Goal: Task Accomplishment & Management: Manage account settings

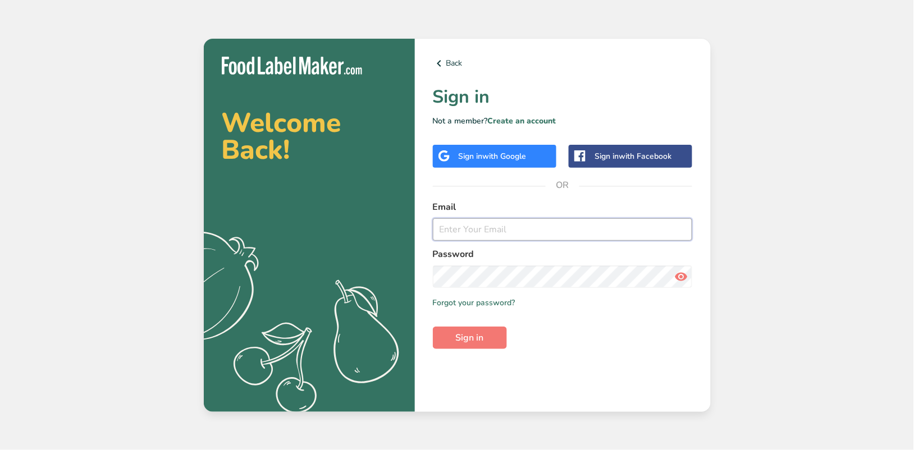
click at [464, 233] on input "email" at bounding box center [563, 229] width 260 height 22
type input "[EMAIL_ADDRESS][PERSON_NAME][DOMAIN_NAME]"
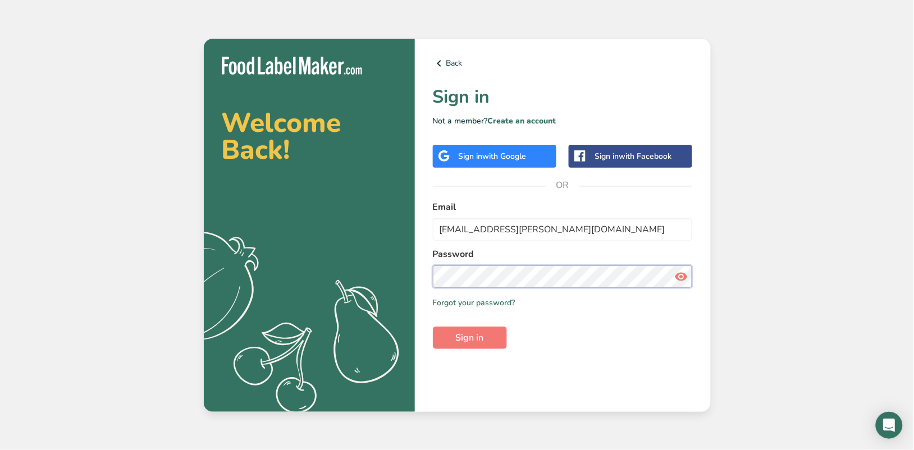
click at [433, 327] on button "Sign in" at bounding box center [470, 338] width 74 height 22
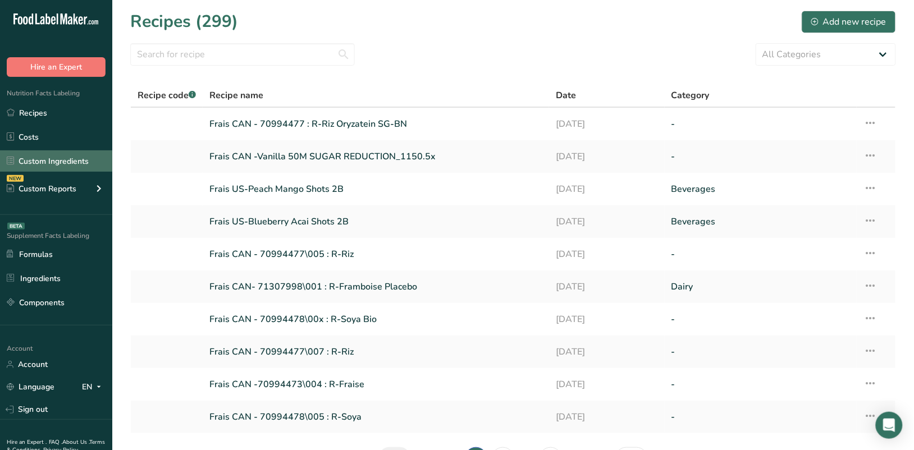
click at [45, 157] on link "Custom Ingredients" at bounding box center [56, 160] width 112 height 21
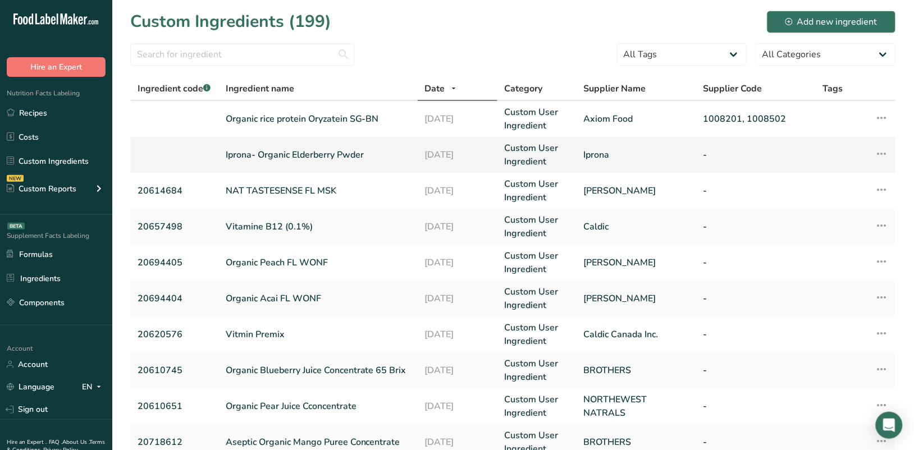
click at [299, 153] on link "Iprona- Organic Elderberry Pwder" at bounding box center [318, 154] width 185 height 13
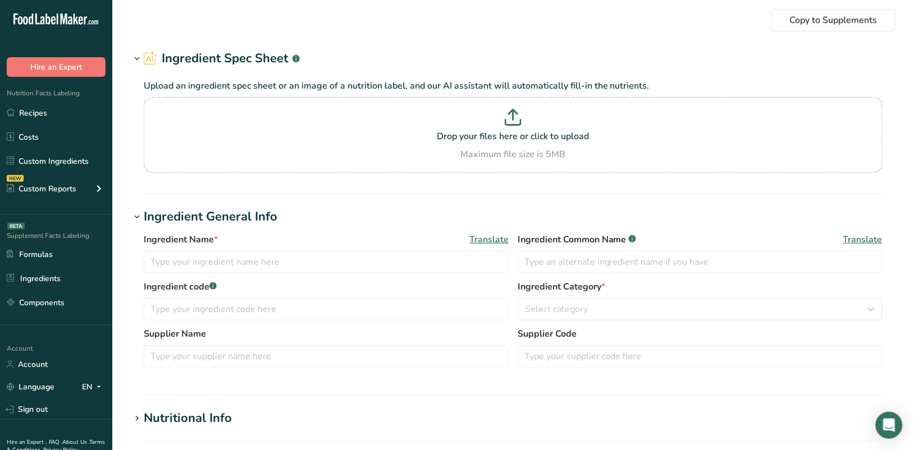
type input "Iprona- Organic Elderberry Pwder"
type input "Iprona"
type input "100"
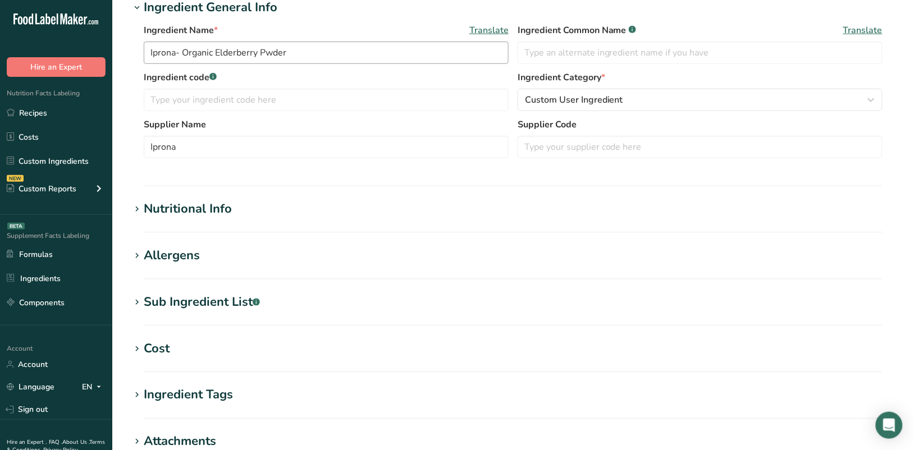
scroll to position [281, 0]
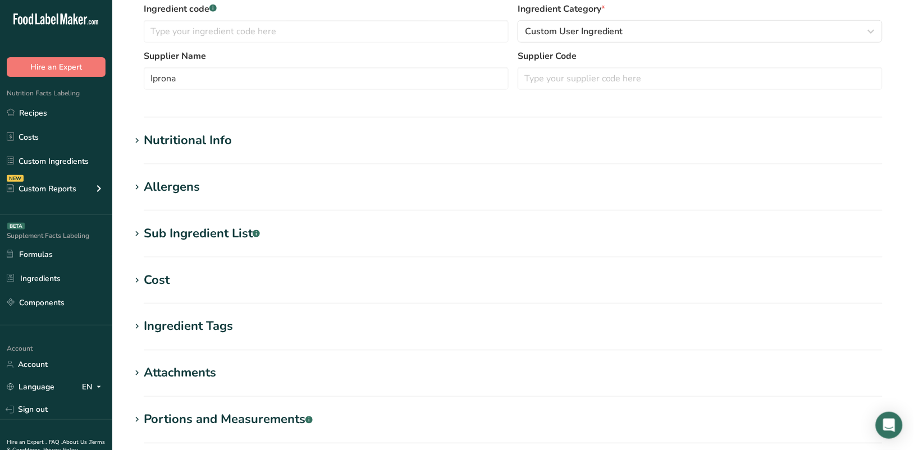
click at [137, 140] on icon at bounding box center [137, 141] width 10 height 16
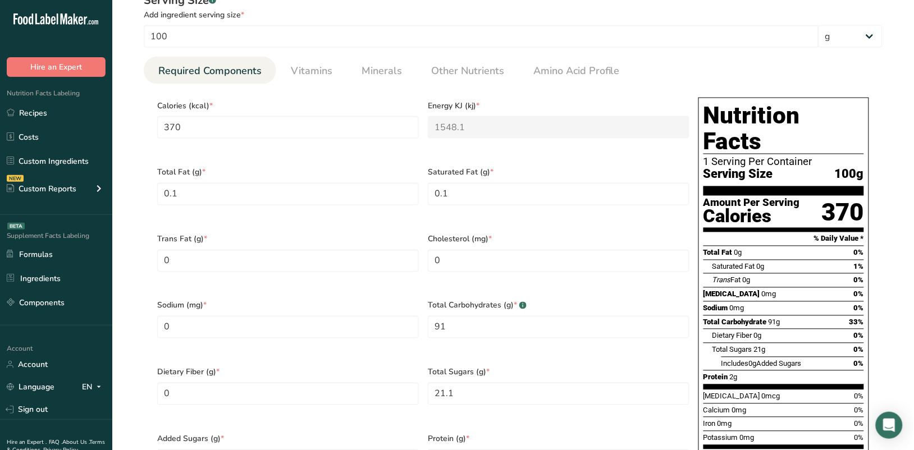
scroll to position [421, 0]
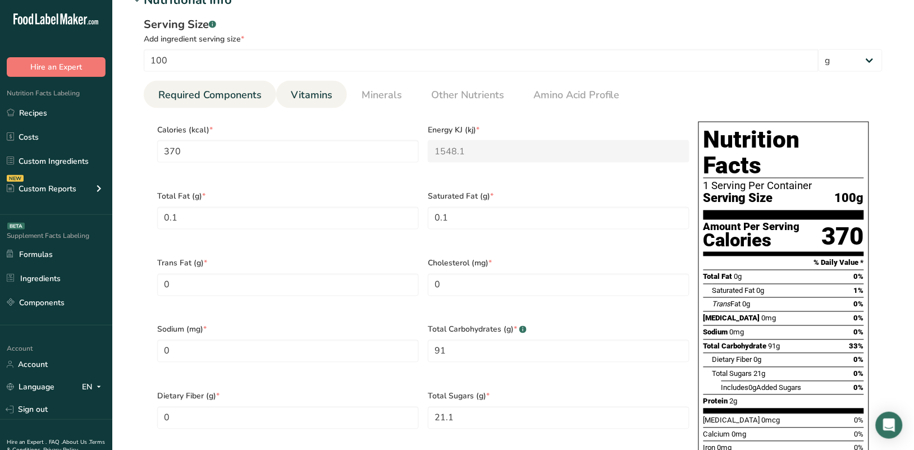
click at [309, 98] on span "Vitamins" at bounding box center [312, 95] width 42 height 15
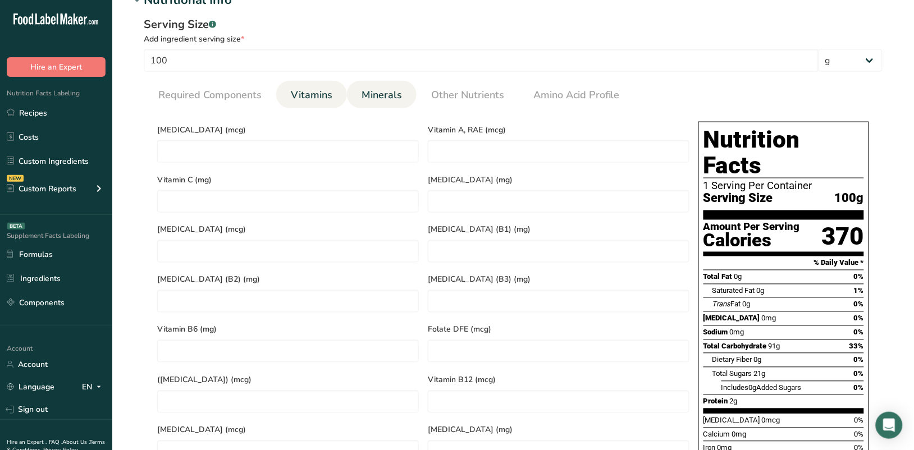
click at [392, 96] on span "Minerals" at bounding box center [381, 95] width 40 height 15
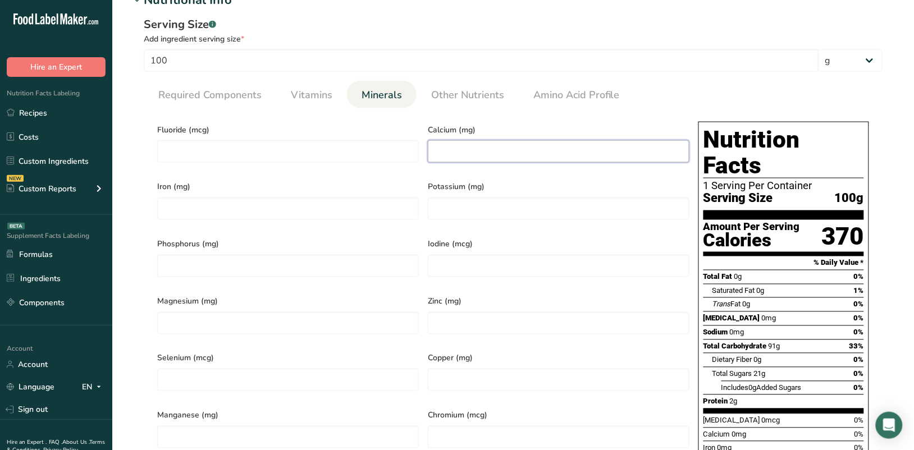
click at [477, 152] on input "number" at bounding box center [558, 151] width 261 height 22
click at [232, 315] on input "number" at bounding box center [287, 323] width 261 height 22
type input "94"
click at [212, 256] on input "number" at bounding box center [287, 266] width 261 height 22
type input "107"
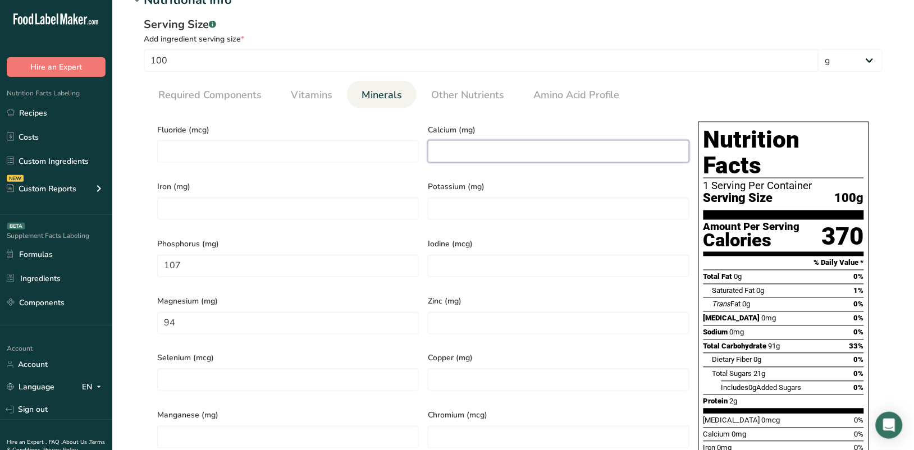
click at [461, 153] on input "number" at bounding box center [558, 151] width 261 height 22
type input "59"
click at [447, 206] on input "number" at bounding box center [558, 209] width 261 height 22
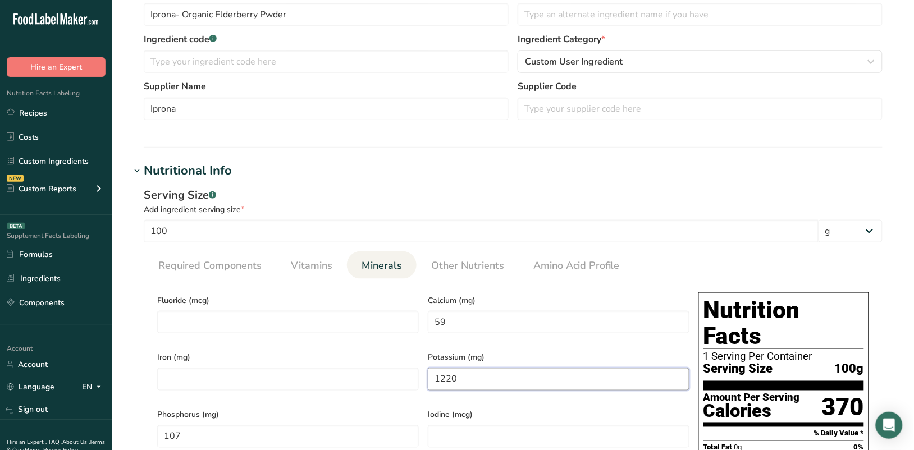
scroll to position [210, 0]
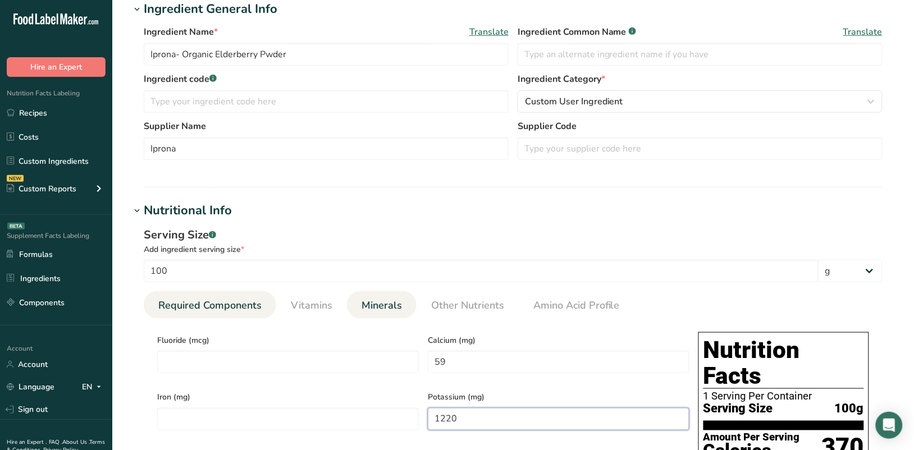
type input "1220"
click at [228, 303] on span "Required Components" at bounding box center [209, 305] width 103 height 15
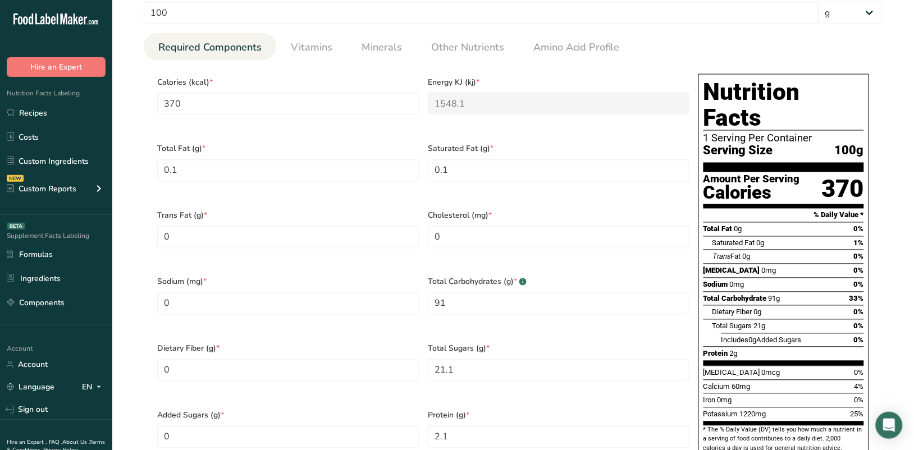
scroll to position [561, 0]
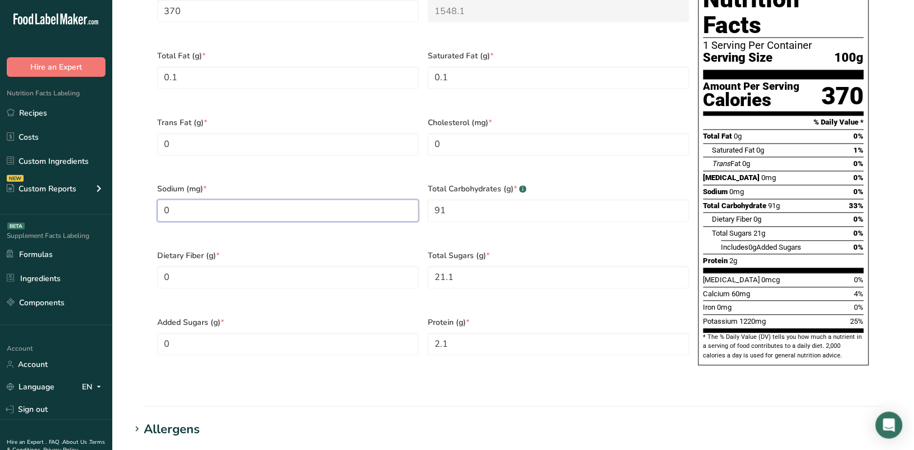
click at [198, 200] on input "0" at bounding box center [287, 211] width 261 height 22
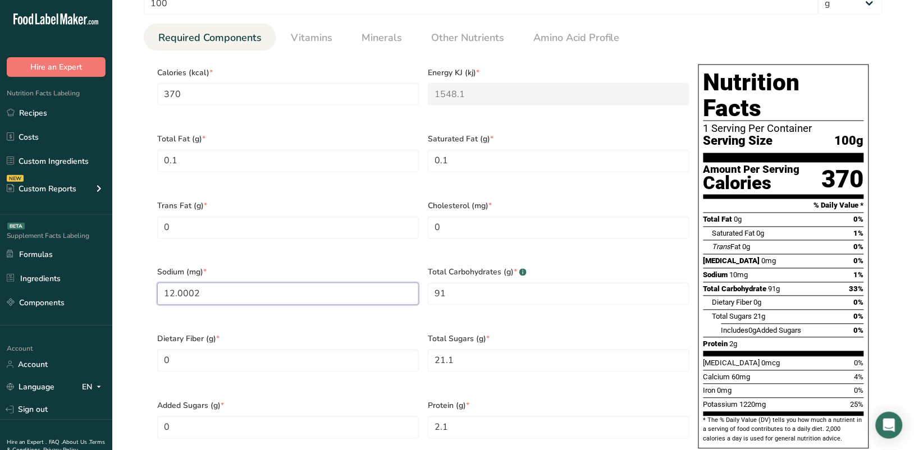
scroll to position [281, 0]
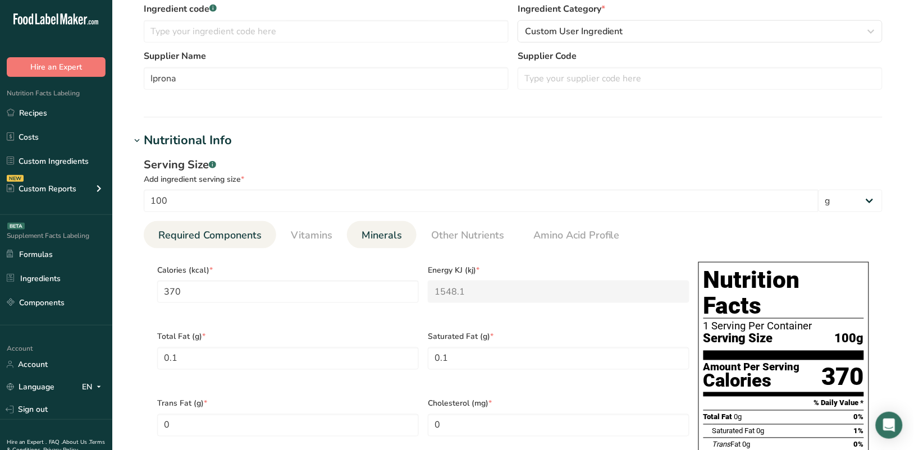
type input "12.0002"
click at [377, 236] on span "Minerals" at bounding box center [381, 235] width 40 height 15
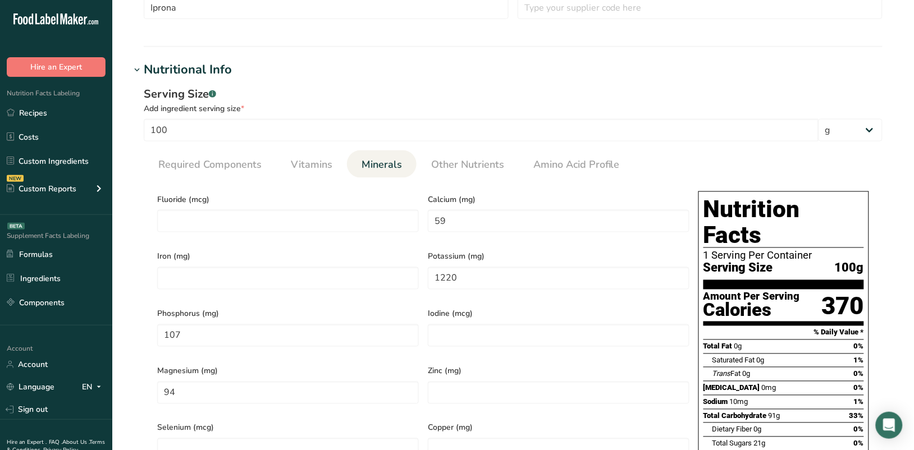
scroll to position [351, 0]
click at [552, 166] on span "Amino Acid Profile" at bounding box center [576, 165] width 86 height 15
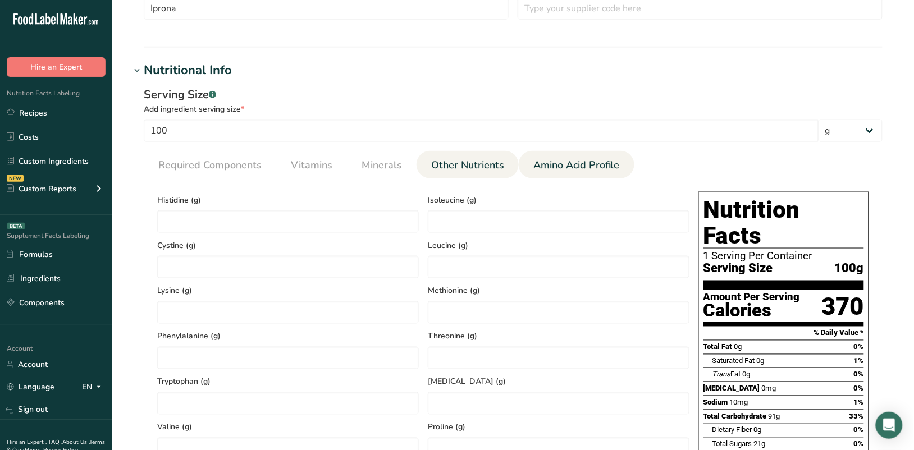
click at [464, 173] on span "Other Nutrients" at bounding box center [467, 165] width 73 height 15
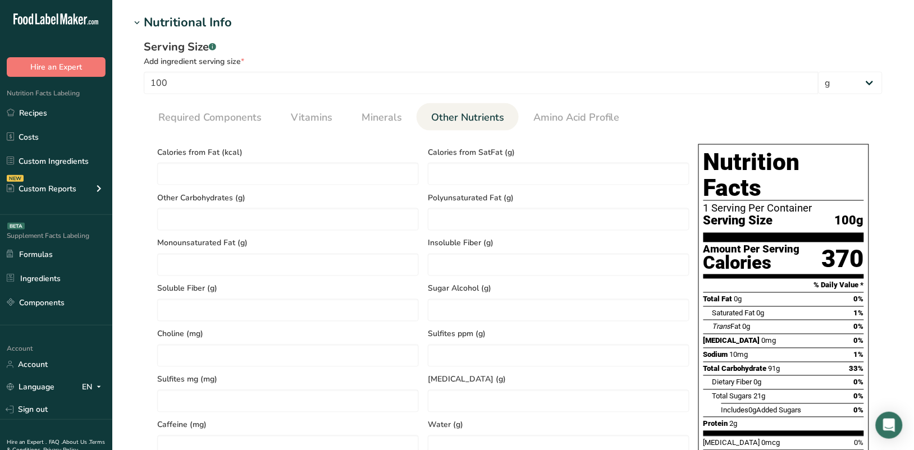
scroll to position [210, 0]
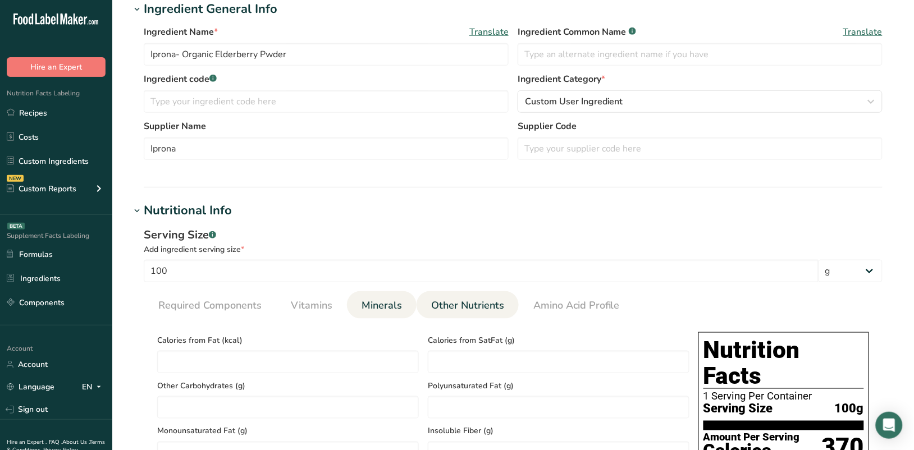
click at [388, 307] on span "Minerals" at bounding box center [381, 305] width 40 height 15
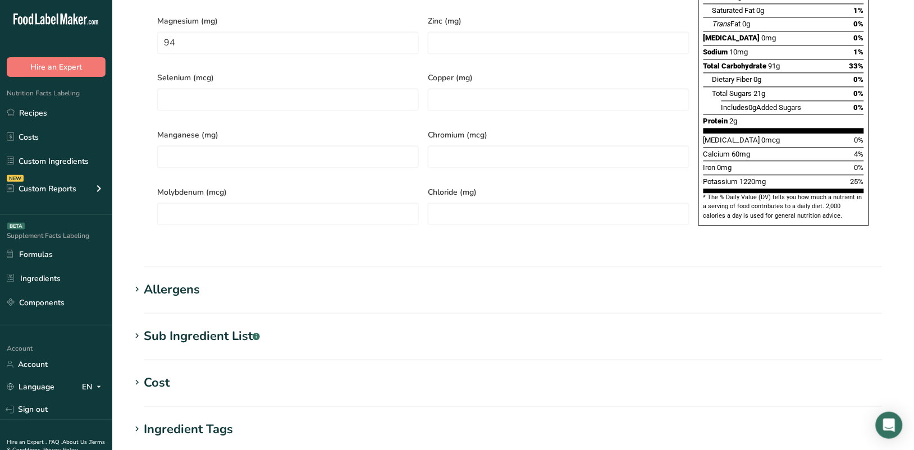
scroll to position [281, 0]
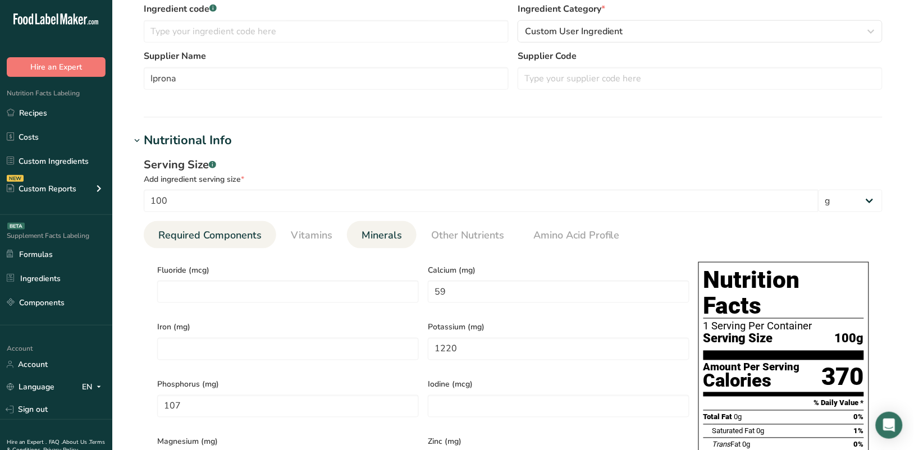
click at [240, 232] on span "Required Components" at bounding box center [209, 235] width 103 height 15
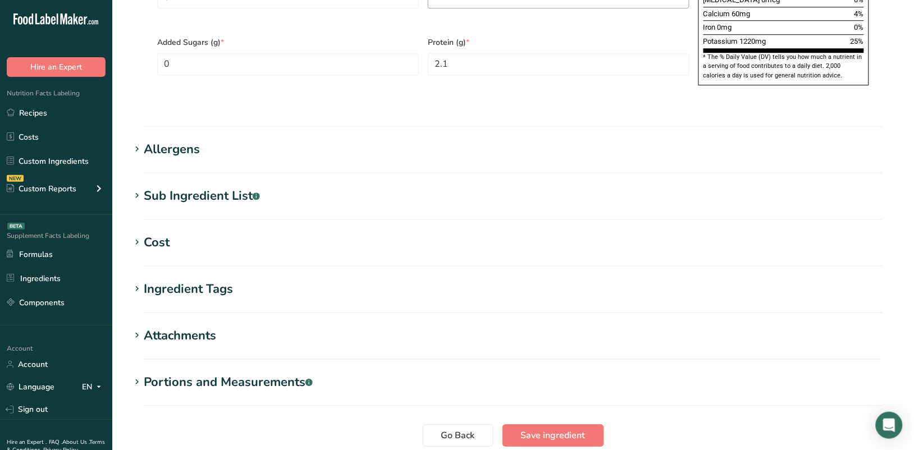
scroll to position [909, 0]
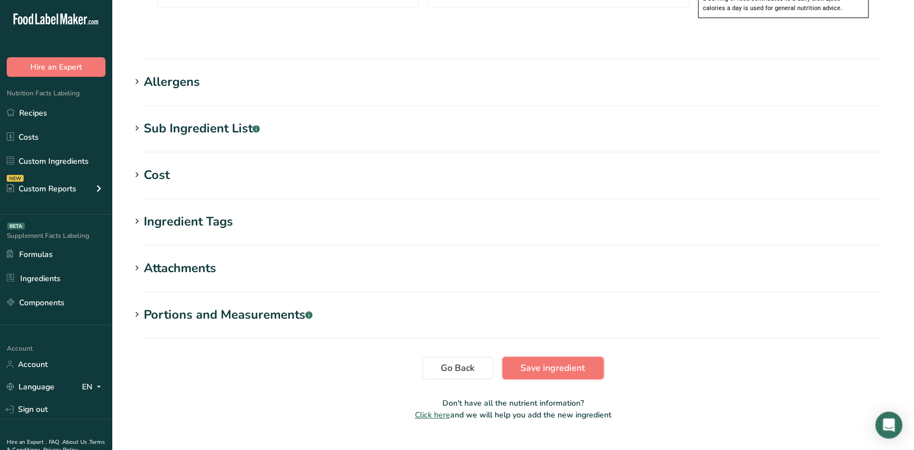
click at [548, 361] on span "Save ingredient" at bounding box center [553, 367] width 65 height 13
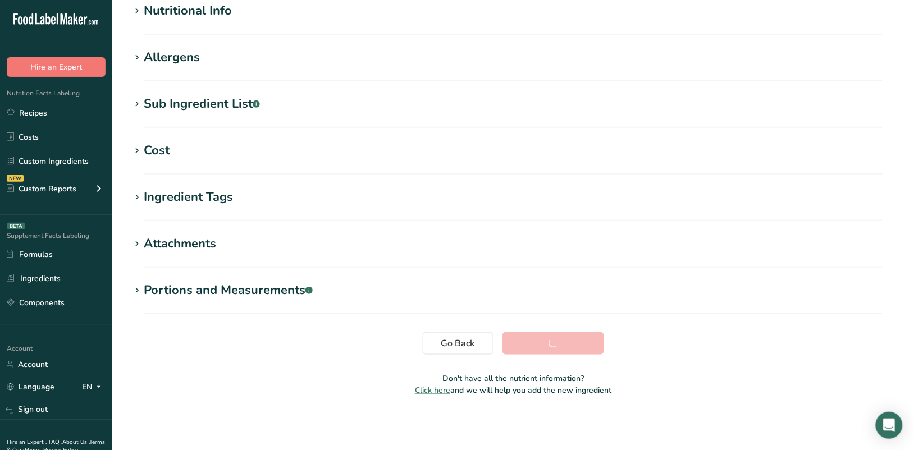
scroll to position [143, 0]
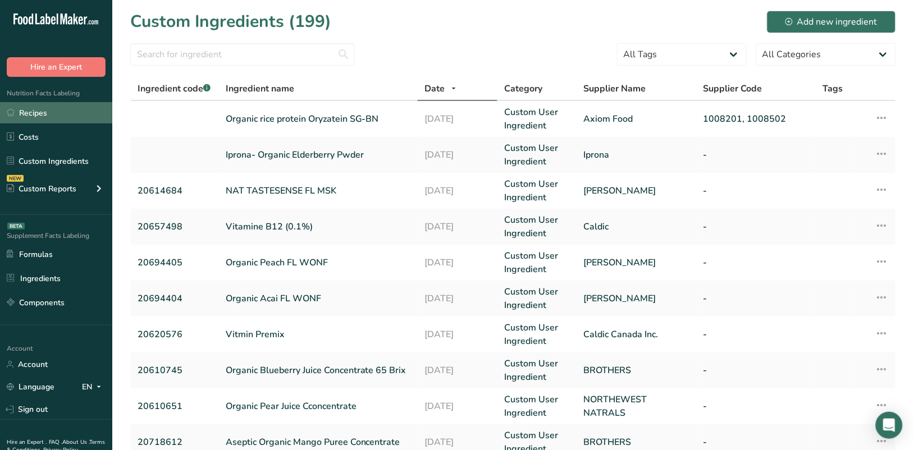
click at [45, 111] on link "Recipes" at bounding box center [56, 112] width 112 height 21
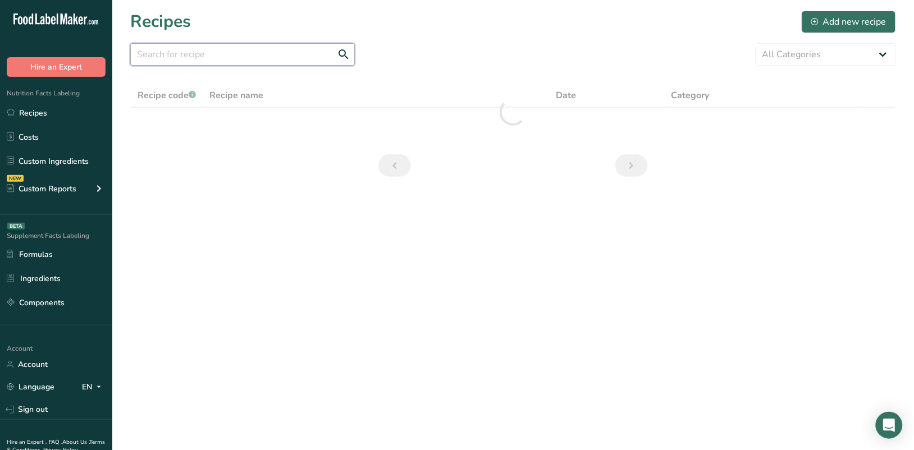
click at [278, 60] on input "text" at bounding box center [242, 54] width 224 height 22
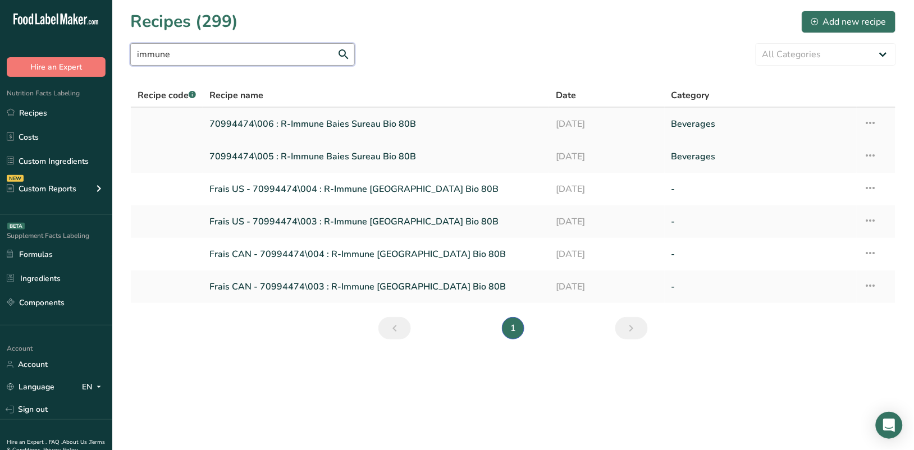
type input "immune"
drag, startPoint x: 206, startPoint y: 122, endPoint x: 253, endPoint y: 128, distance: 46.4
click at [253, 128] on td "70994474\006 : R-Immune Baies Sureau Bio 80B" at bounding box center [376, 124] width 346 height 33
copy link "70994474"
click at [309, 121] on link "70994474\006 : R-Immune Baies Sureau Bio 80B" at bounding box center [375, 124] width 333 height 24
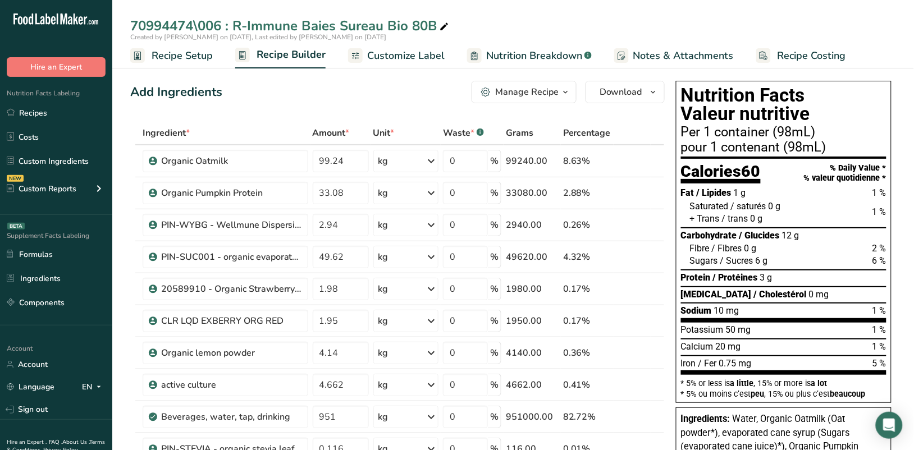
click at [222, 26] on div "70994474\006 : R-Immune Baies Sureau Bio 80B" at bounding box center [290, 26] width 320 height 20
click at [223, 27] on input "70994474\006 : R-Immune Baies Sureau Bio 80B" at bounding box center [512, 26] width 765 height 20
click at [443, 26] on input "70994474\005 : R-Immune Baies Sureau Bio 80B" at bounding box center [512, 26] width 765 height 20
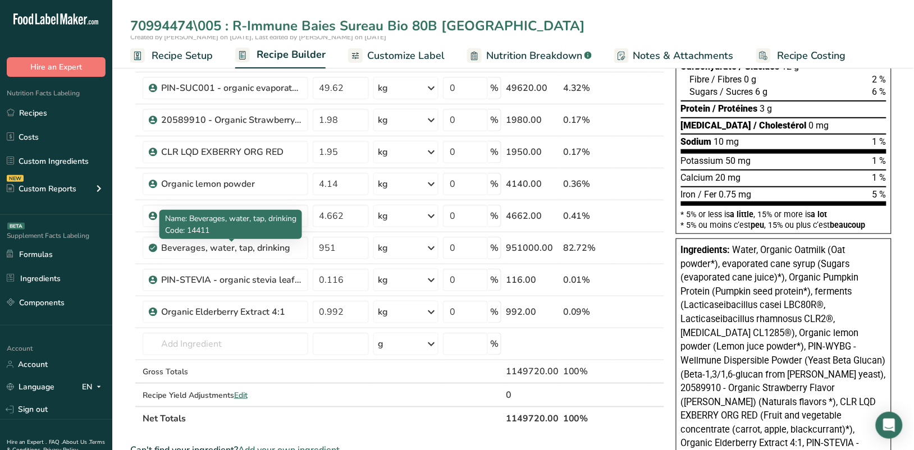
scroll to position [210, 0]
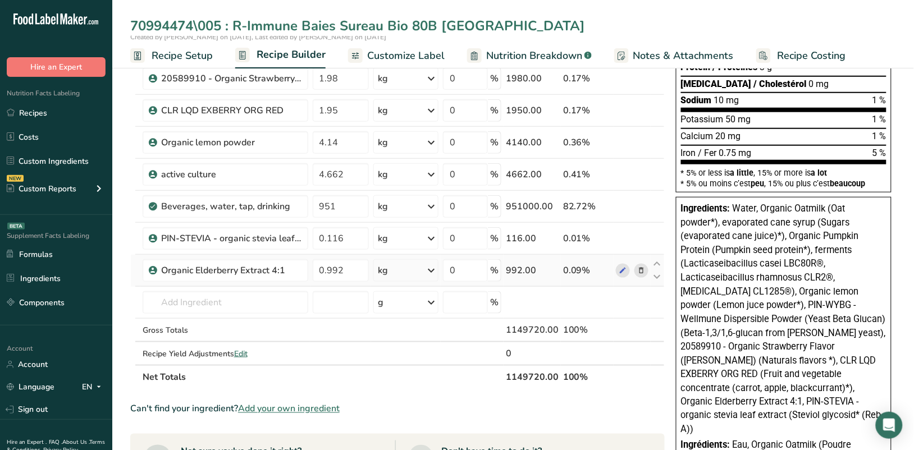
type input "70994474\005 : R-Immune Baies Sureau Bio 80B [GEOGRAPHIC_DATA]"
click at [640, 268] on icon at bounding box center [641, 271] width 8 height 12
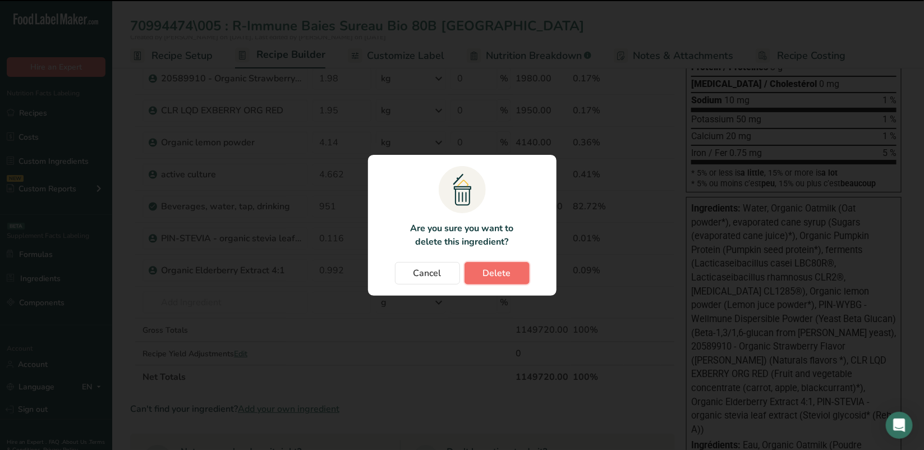
click at [505, 270] on span "Delete" at bounding box center [497, 273] width 28 height 13
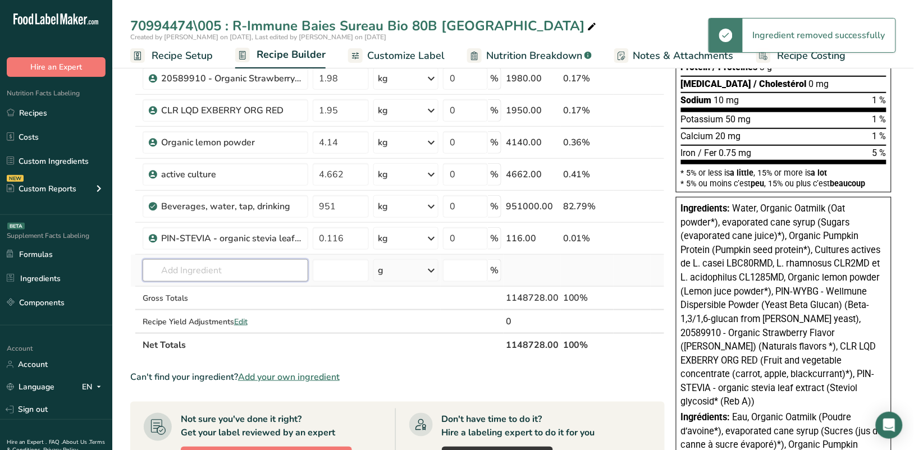
click at [281, 265] on input "text" at bounding box center [226, 270] width 166 height 22
click at [272, 270] on input "text" at bounding box center [226, 270] width 166 height 22
click at [220, 268] on input "text" at bounding box center [226, 270] width 166 height 22
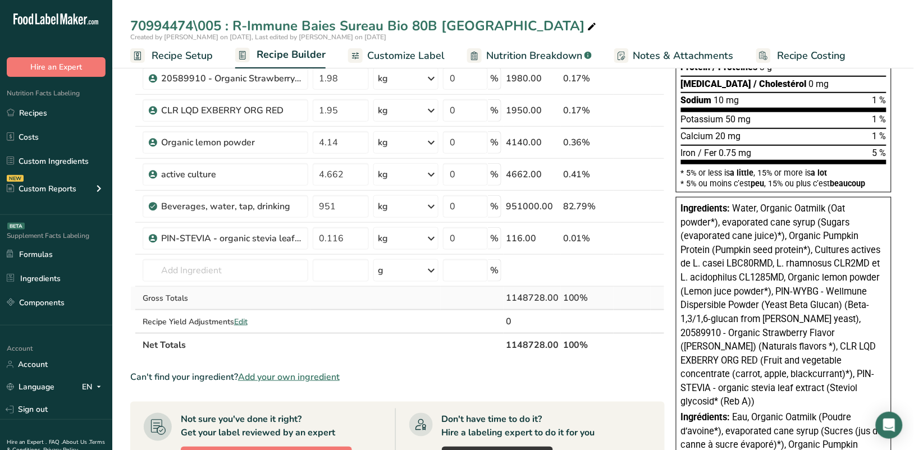
click at [298, 309] on td "Gross Totals" at bounding box center [225, 299] width 170 height 24
click at [265, 268] on input "text" at bounding box center [226, 270] width 166 height 22
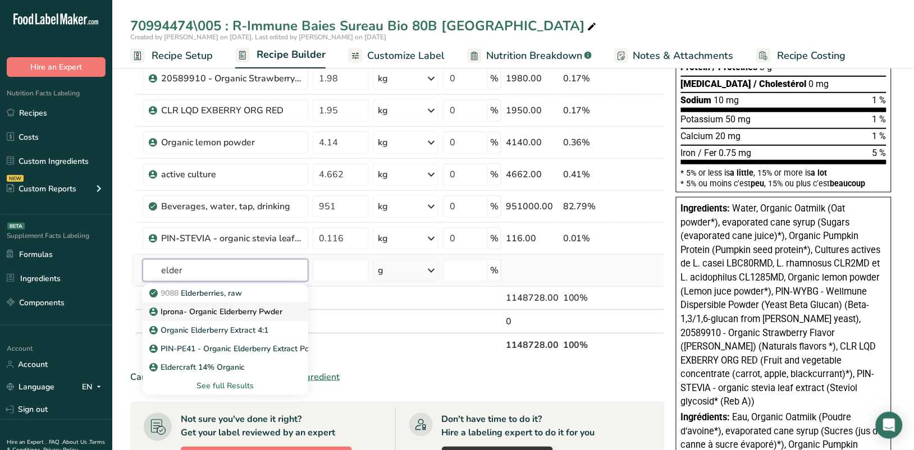
type input "elder"
click at [253, 306] on link "Iprona- Organic Elderberry Pwder" at bounding box center [226, 311] width 166 height 19
type input "Iprona- Organic Elderberry Pwder"
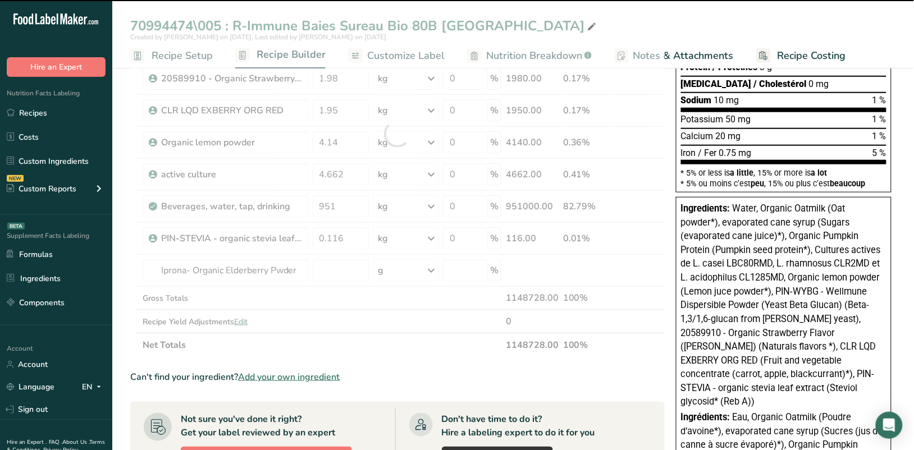
type input "0"
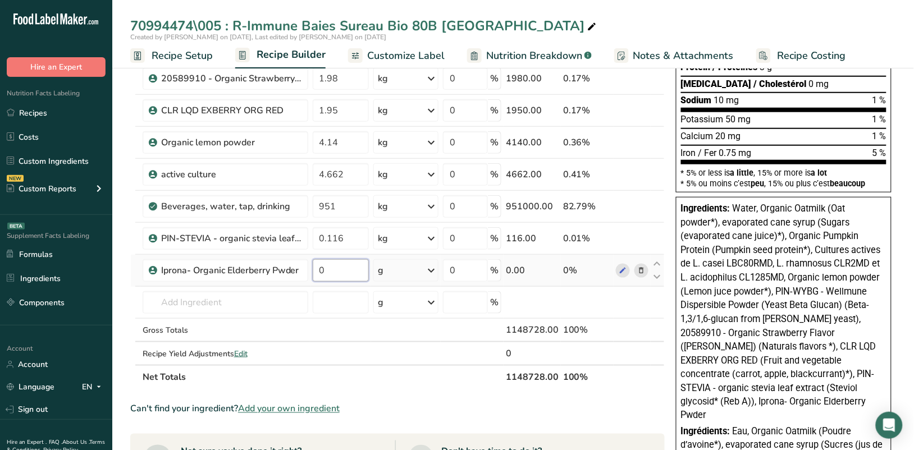
click at [329, 270] on input "0" at bounding box center [341, 270] width 56 height 22
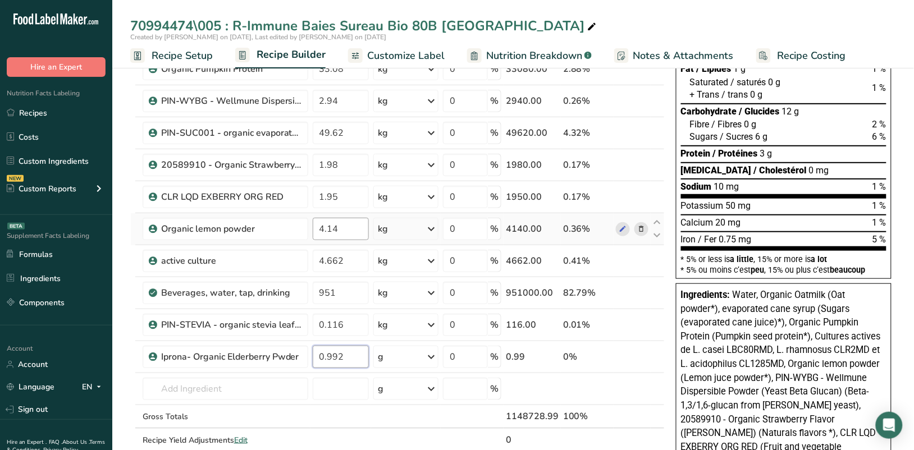
scroll to position [0, 0]
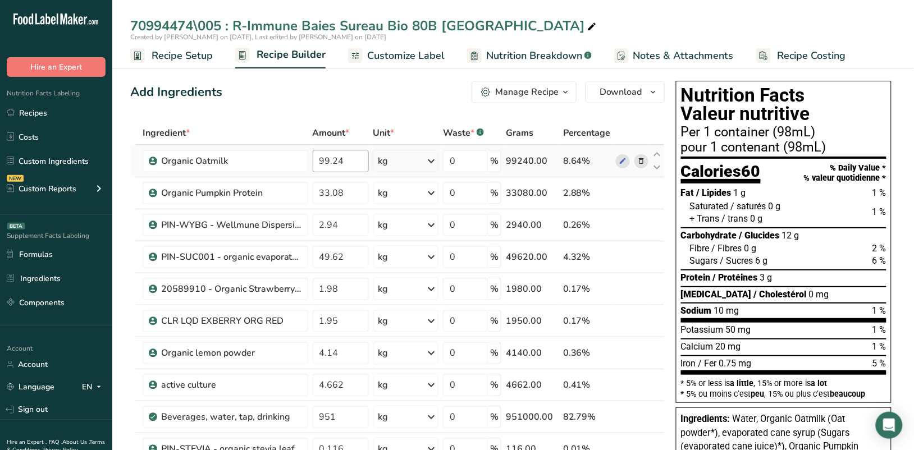
type input "0.992"
click at [357, 162] on div "Ingredient * Amount * Unit * Waste * .a-a{fill:#347362;}.b-a{fill:#fff;} Grams …" at bounding box center [397, 360] width 534 height 478
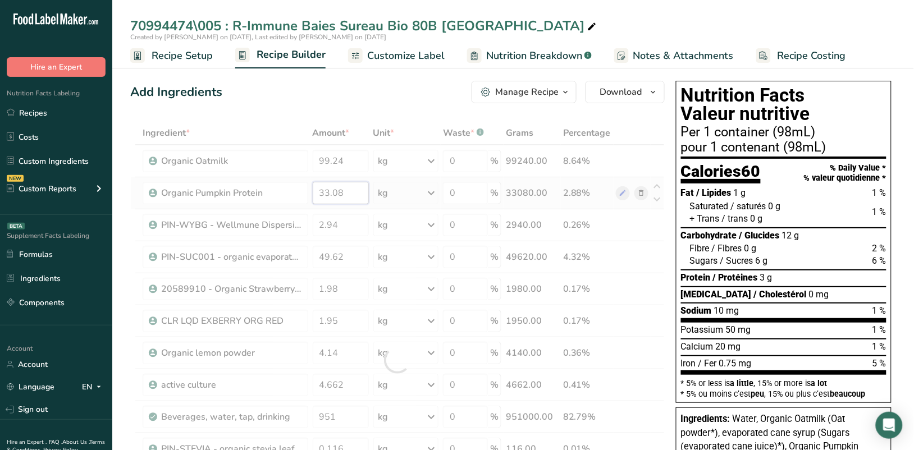
click at [354, 196] on div "Ingredient * Amount * Unit * Waste * .a-a{fill:#347362;}.b-a{fill:#fff;} Grams …" at bounding box center [397, 360] width 534 height 478
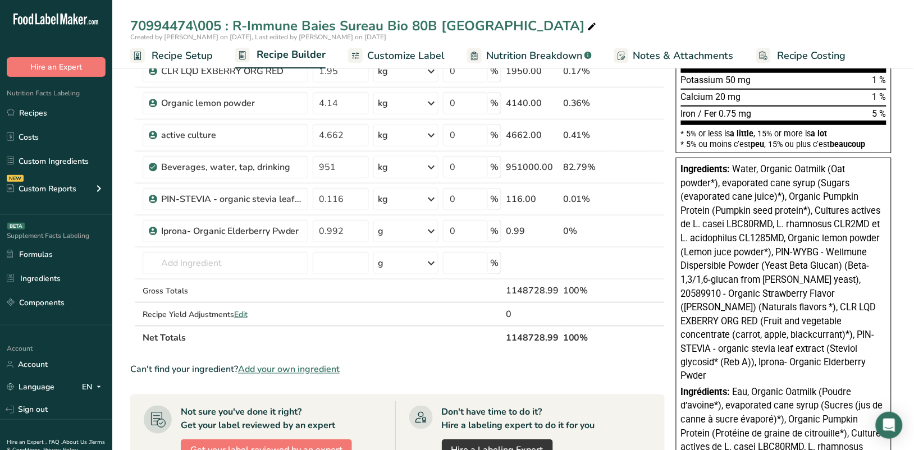
scroll to position [281, 0]
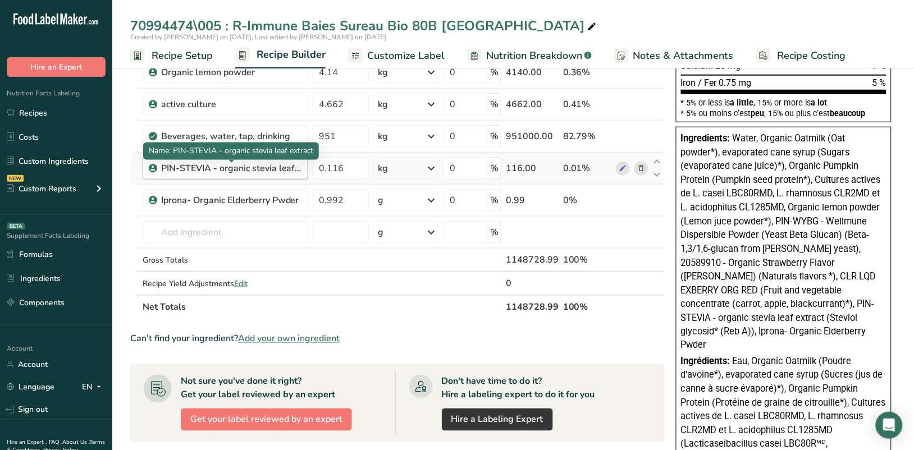
click at [273, 169] on div "Ingredient * Amount * Unit * Waste * .a-a{fill:#347362;}.b-a{fill:#fff;} Grams …" at bounding box center [397, 80] width 534 height 478
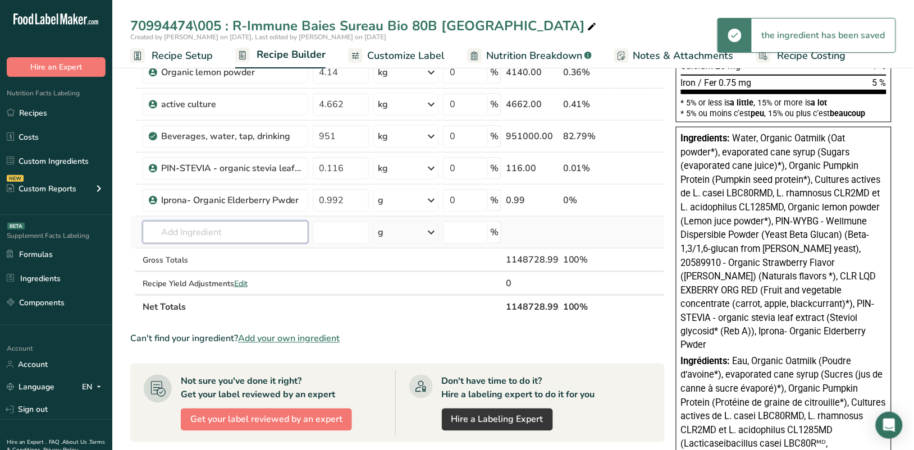
click at [264, 229] on input "text" at bounding box center [226, 232] width 166 height 22
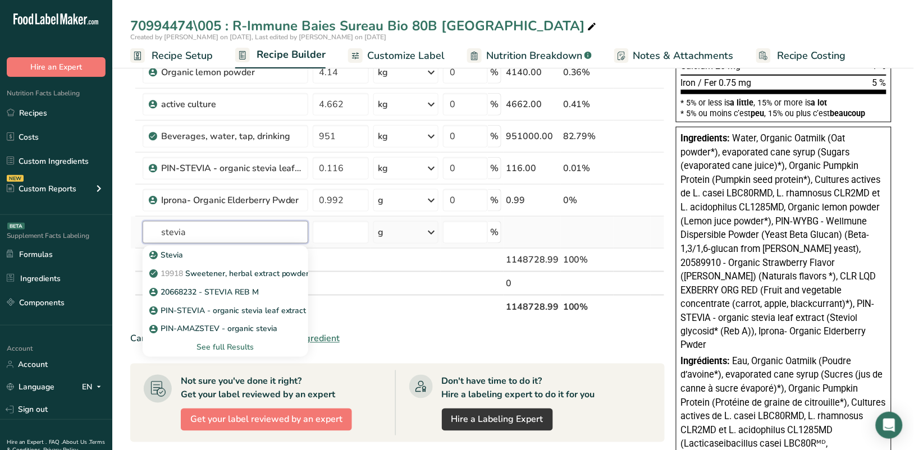
type input "stevia"
click at [236, 343] on div "See full Results" at bounding box center [226, 348] width 148 height 12
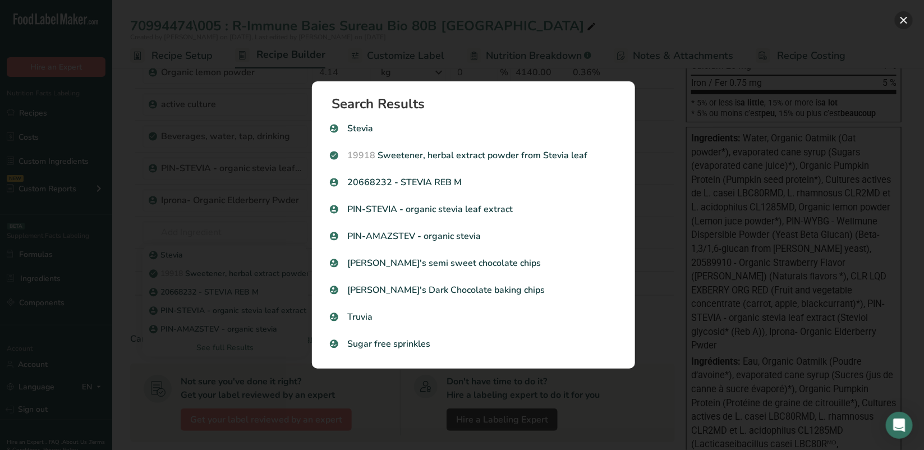
click at [906, 20] on button "Search results modal" at bounding box center [904, 20] width 18 height 18
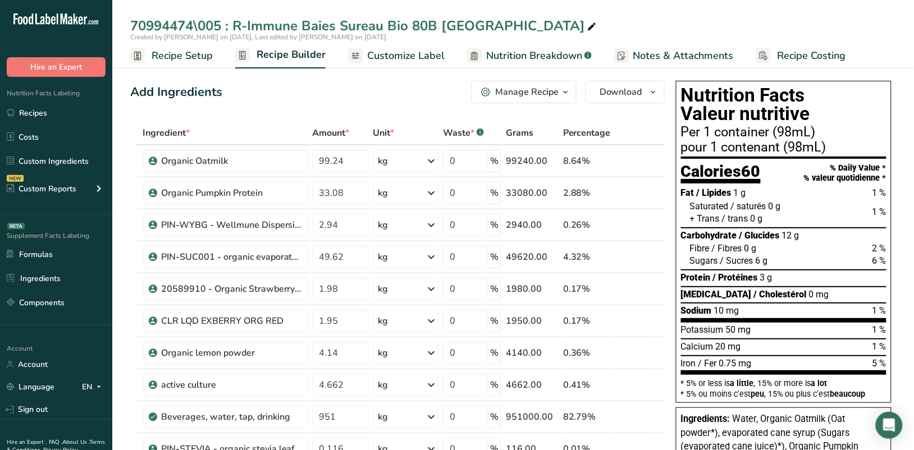
scroll to position [70, 0]
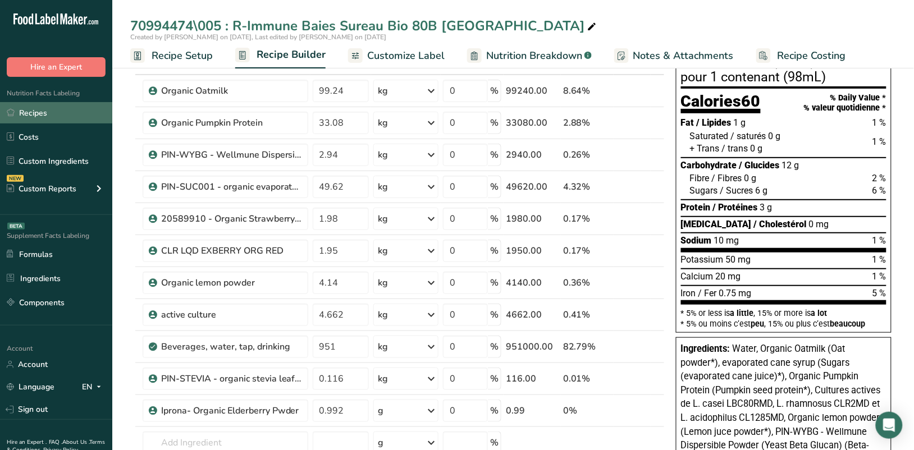
click at [28, 112] on link "Recipes" at bounding box center [56, 112] width 112 height 21
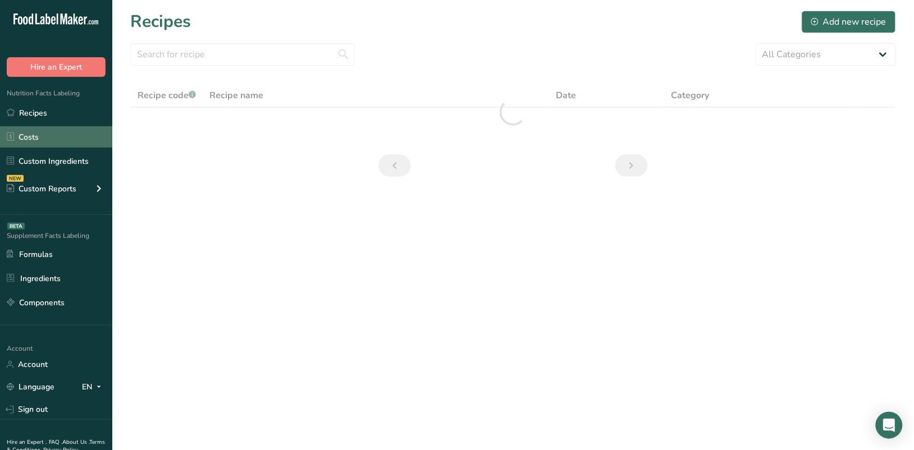
click at [30, 134] on link "Costs" at bounding box center [56, 136] width 112 height 21
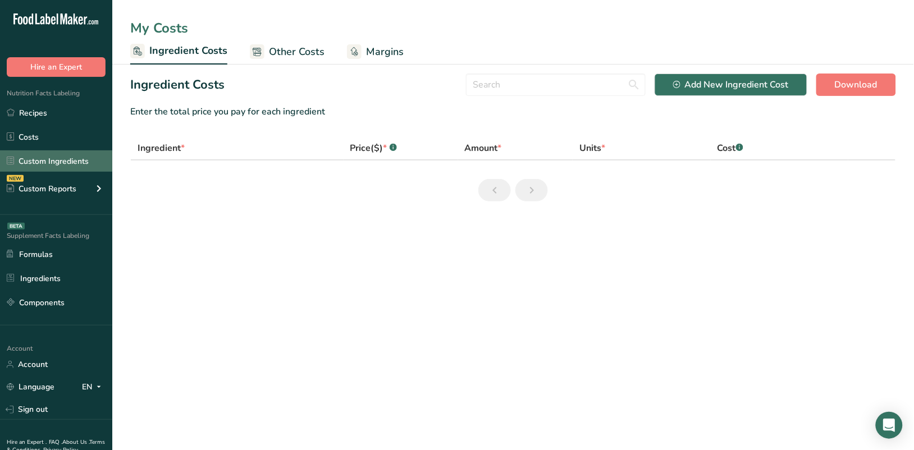
click at [39, 160] on link "Custom Ingredients" at bounding box center [56, 160] width 112 height 21
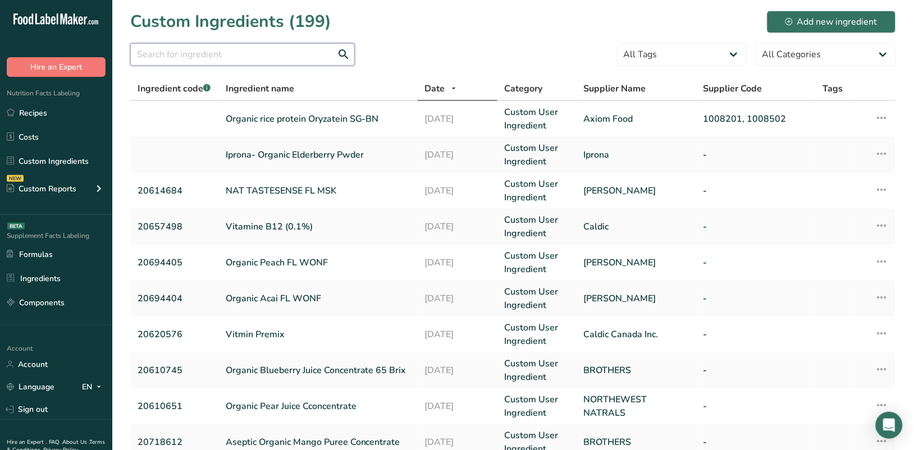
click at [222, 52] on input "text" at bounding box center [242, 54] width 224 height 22
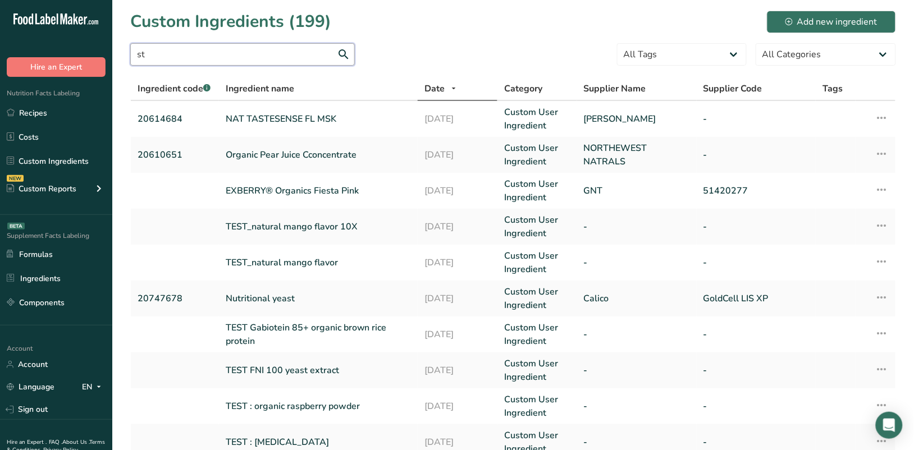
drag, startPoint x: 169, startPoint y: 58, endPoint x: 135, endPoint y: 54, distance: 33.9
click at [135, 54] on input "st" at bounding box center [242, 54] width 224 height 22
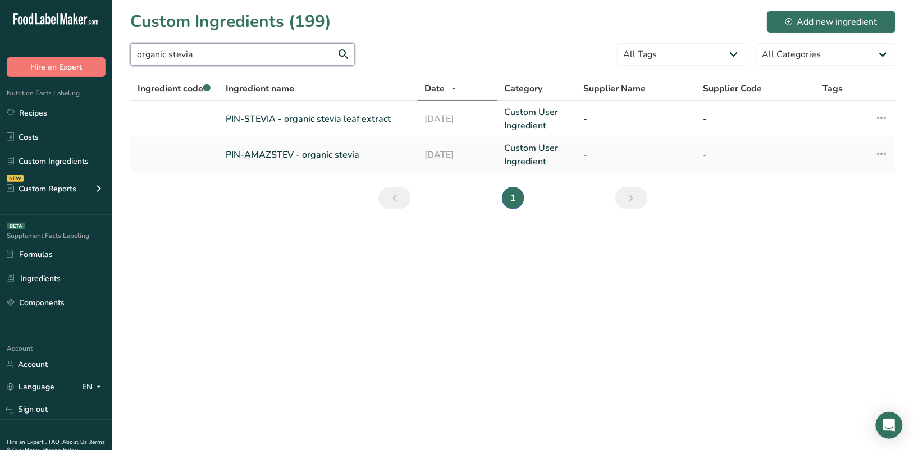
type input "organic stevia"
click at [278, 118] on link "PIN-STEVIA - organic stevia leaf extract" at bounding box center [318, 118] width 185 height 13
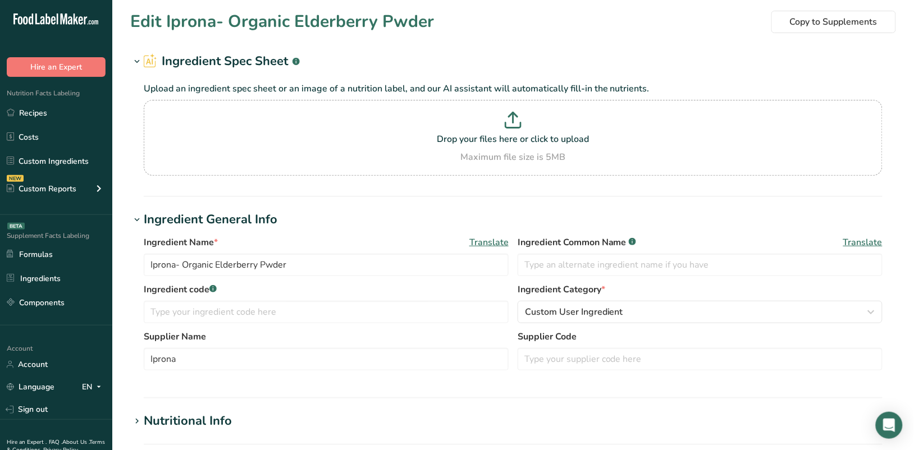
type input "PIN-STEVIA - organic stevia leaf extract"
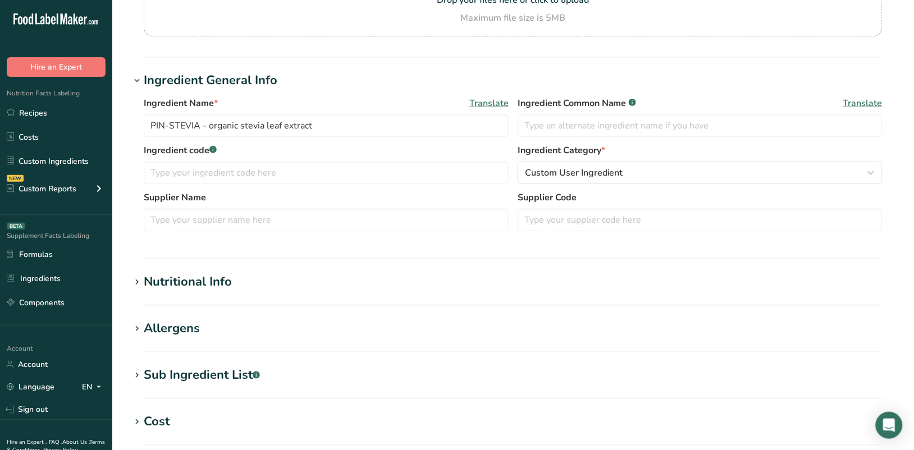
scroll to position [140, 0]
click at [139, 281] on icon at bounding box center [137, 281] width 10 height 16
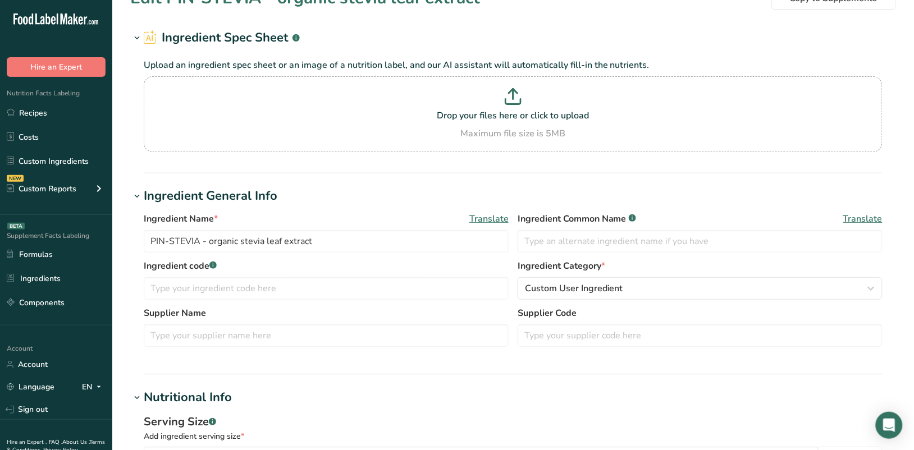
scroll to position [0, 0]
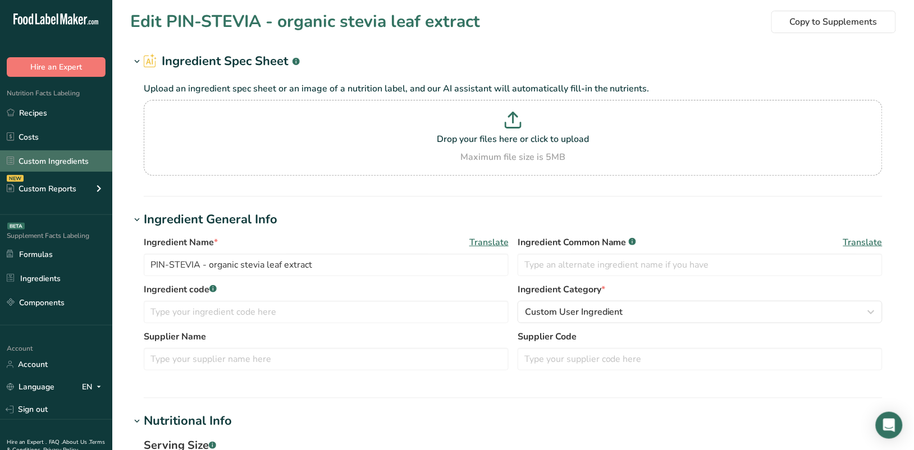
click at [40, 160] on link "Custom Ingredients" at bounding box center [56, 160] width 112 height 21
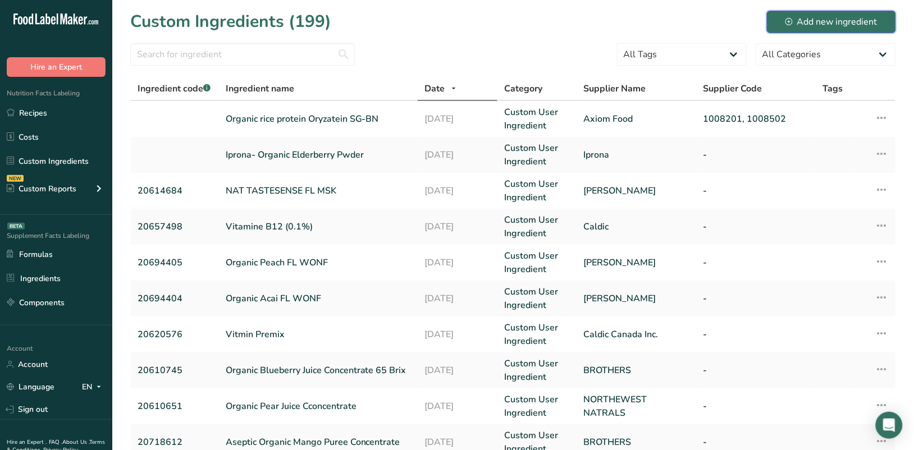
click at [820, 21] on div "Add new ingredient" at bounding box center [831, 21] width 92 height 13
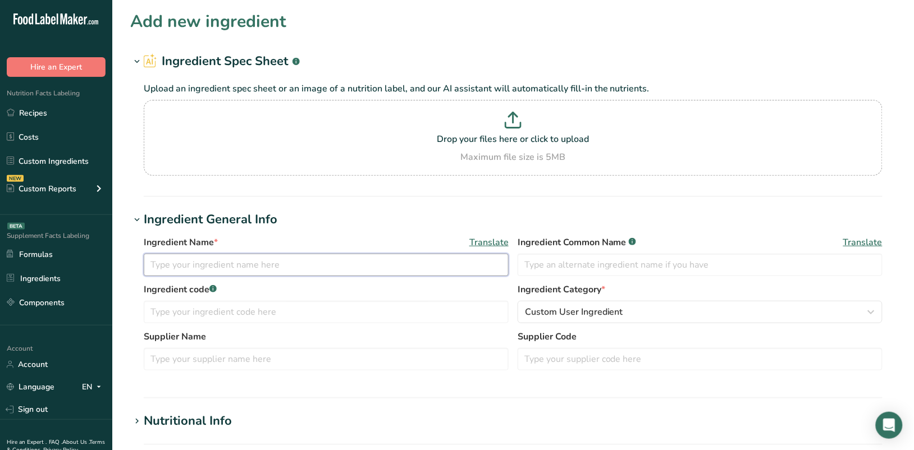
click at [217, 264] on input "text" at bounding box center [326, 265] width 365 height 22
click at [192, 264] on input "text" at bounding box center [326, 265] width 365 height 22
type input "s"
drag, startPoint x: 254, startPoint y: 265, endPoint x: 218, endPoint y: 262, distance: 36.6
click at [218, 262] on input "Stevia Reb A 97 Organic" at bounding box center [326, 265] width 365 height 22
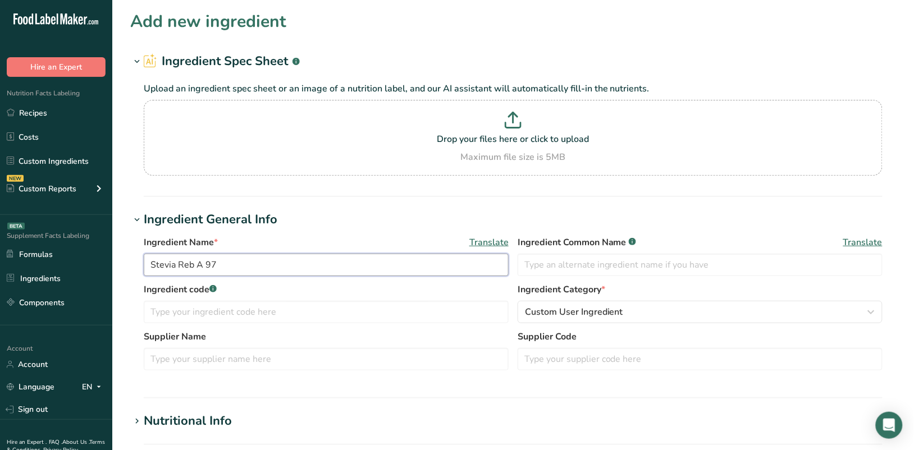
click at [149, 263] on input "Stevia Reb A 97" at bounding box center [326, 265] width 365 height 22
paste input "Organic"
type input "Organic Stevia Reb A 97"
click at [185, 314] on input "text" at bounding box center [326, 312] width 365 height 22
type input "20695941"
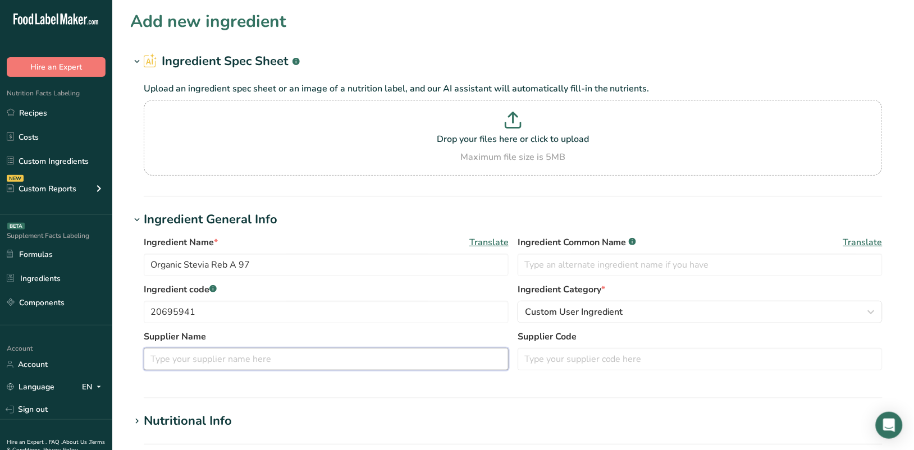
click at [185, 360] on input "text" at bounding box center [326, 359] width 365 height 22
click at [250, 351] on input "text" at bounding box center [326, 359] width 365 height 22
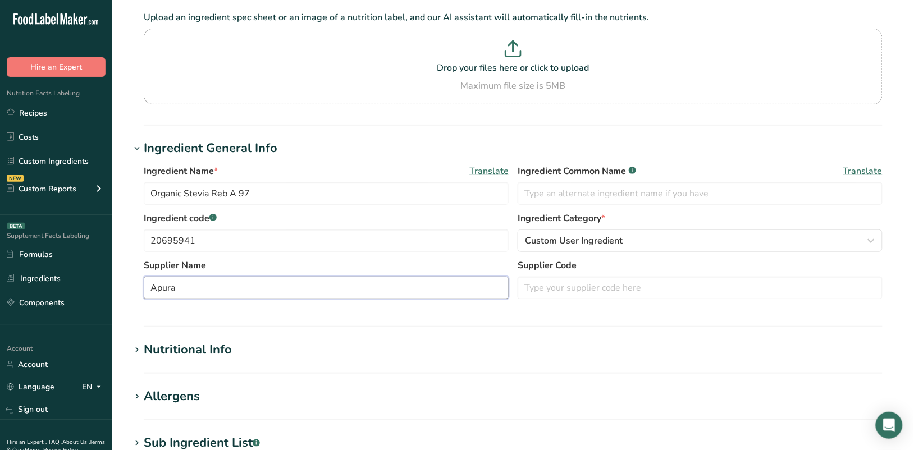
scroll to position [140, 0]
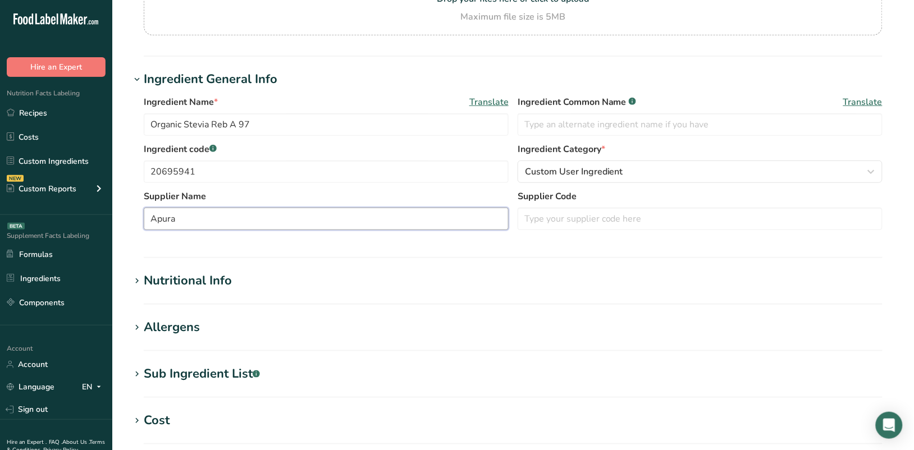
type input "Apura"
click at [146, 281] on div "Nutritional Info" at bounding box center [188, 281] width 88 height 19
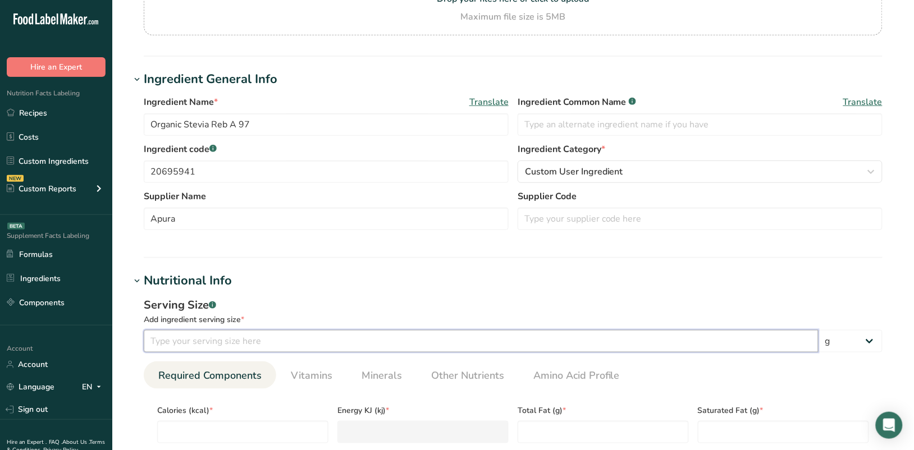
click at [175, 343] on input "number" at bounding box center [481, 341] width 674 height 22
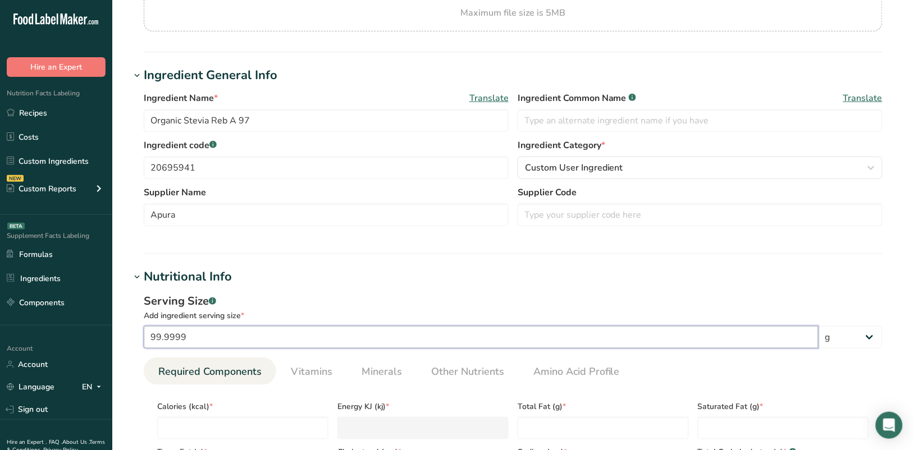
scroll to position [281, 0]
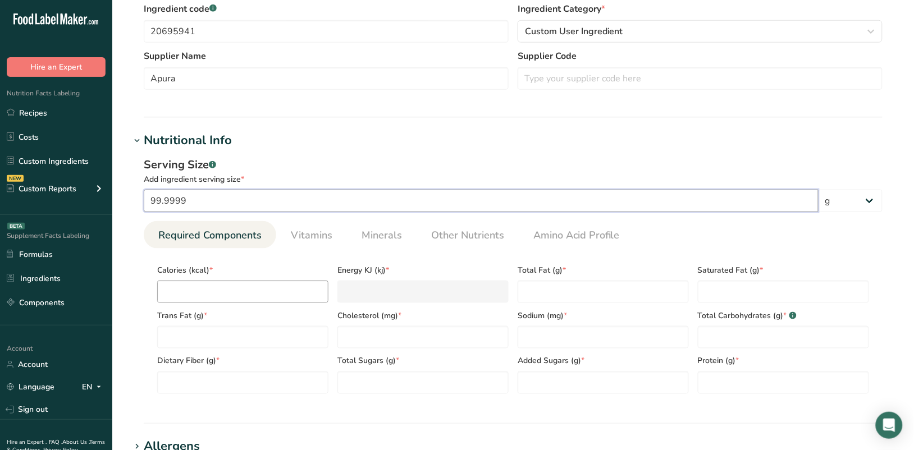
type input "99.9999"
click at [198, 290] on input "number" at bounding box center [242, 292] width 171 height 22
type input "0"
type KJ "0"
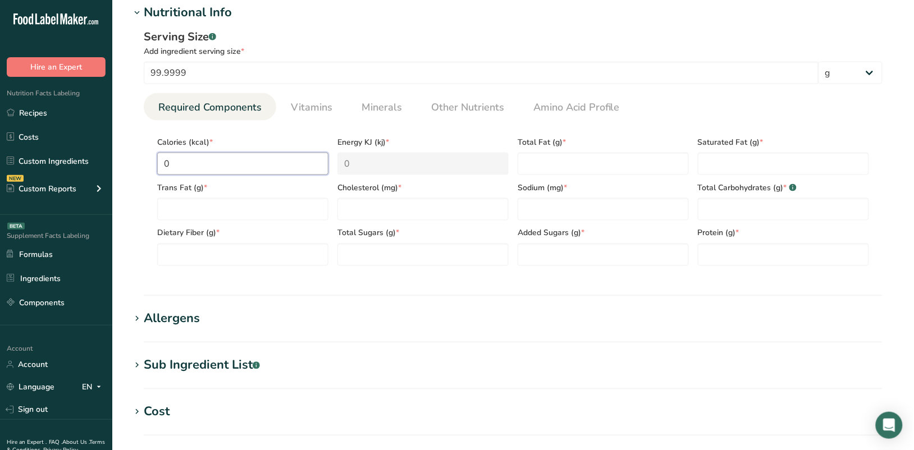
scroll to position [421, 0]
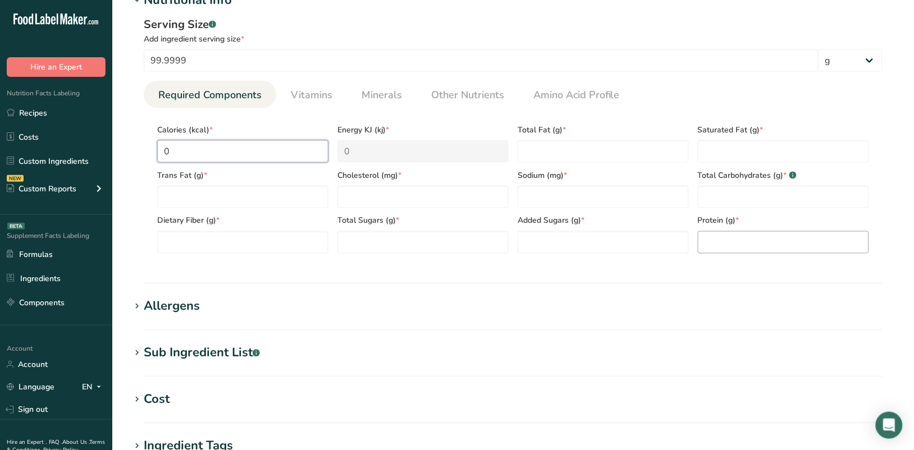
type input "0"
click at [716, 240] on input "number" at bounding box center [782, 242] width 171 height 22
type input "0"
click at [576, 146] on Fat "number" at bounding box center [602, 151] width 171 height 22
type Fat "0"
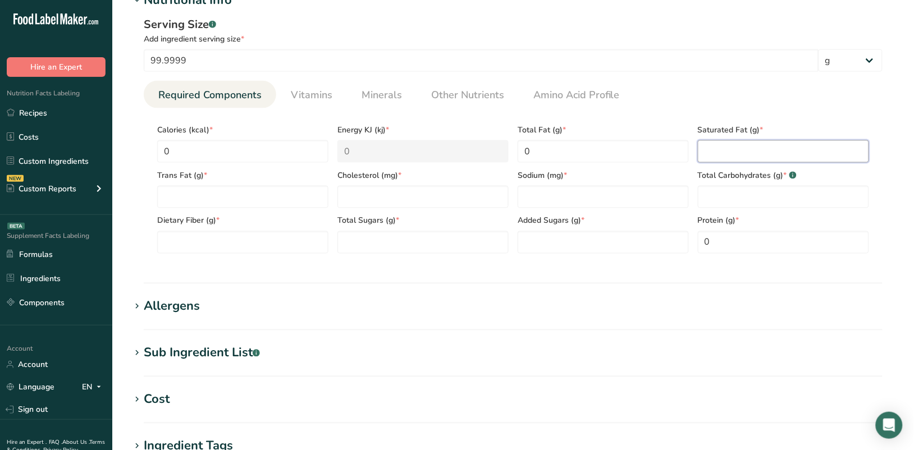
click at [709, 152] on Fat "number" at bounding box center [782, 151] width 171 height 22
type Fat "0"
click at [714, 197] on Carbohydrates "number" at bounding box center [782, 197] width 171 height 22
type Carbohydrates "0"
click at [571, 202] on input "number" at bounding box center [602, 197] width 171 height 22
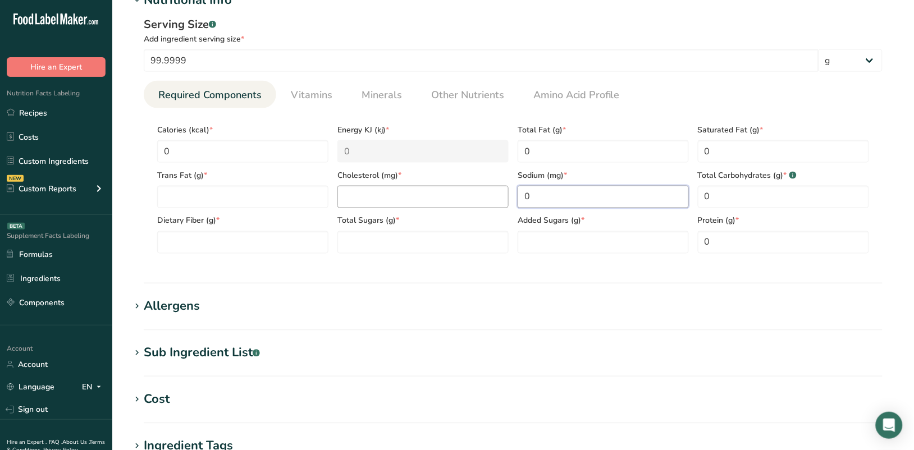
type input "0"
click at [414, 194] on input "number" at bounding box center [422, 197] width 171 height 22
type input "0"
click at [236, 201] on Fat "number" at bounding box center [242, 197] width 171 height 22
type Fat "0"
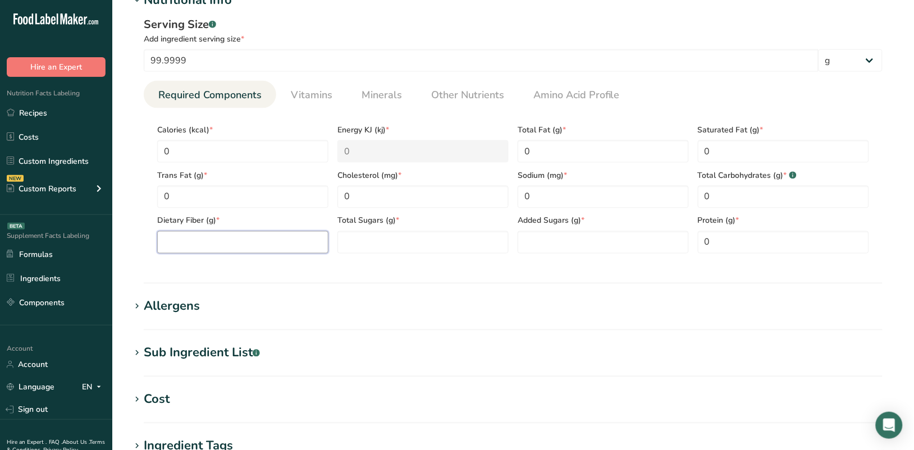
click at [236, 239] on Fiber "number" at bounding box center [242, 242] width 171 height 22
type Fiber "0"
type Fiber "0.2"
click at [369, 240] on Sugars "number" at bounding box center [422, 242] width 171 height 22
type Sugars "0"
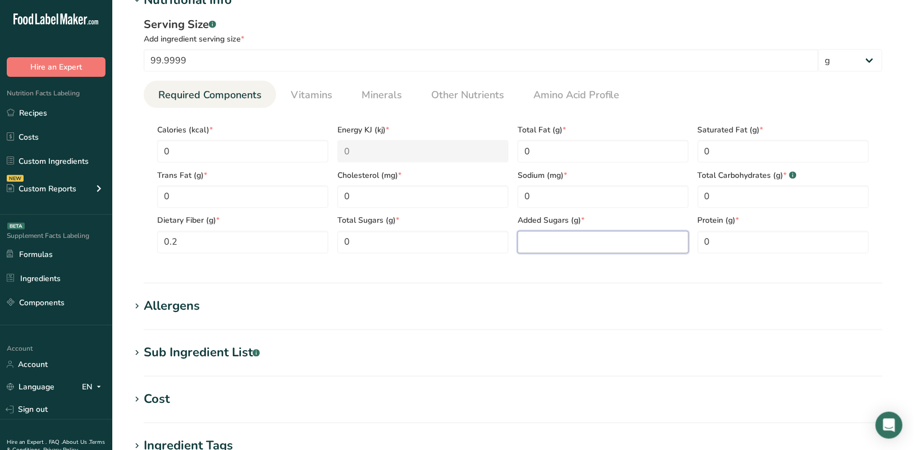
click at [565, 247] on Sugars "number" at bounding box center [602, 242] width 171 height 22
type Sugars "0"
click at [309, 100] on span "Vitamins" at bounding box center [312, 95] width 42 height 15
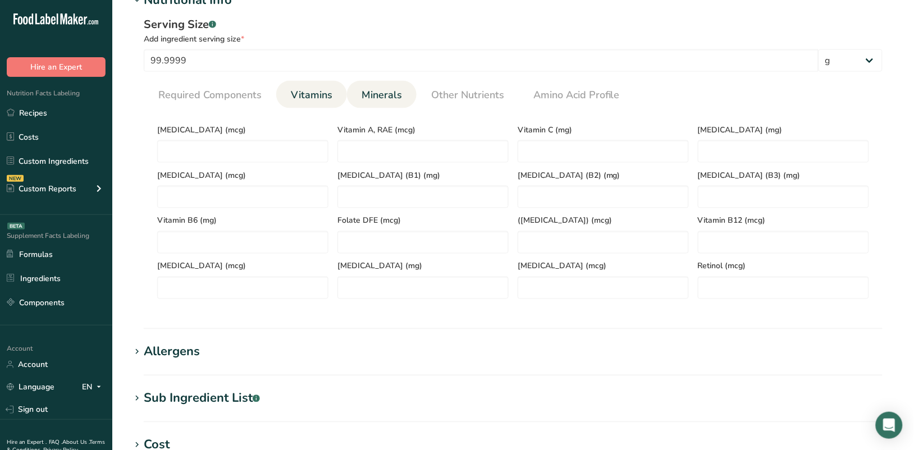
click at [388, 99] on span "Minerals" at bounding box center [381, 95] width 40 height 15
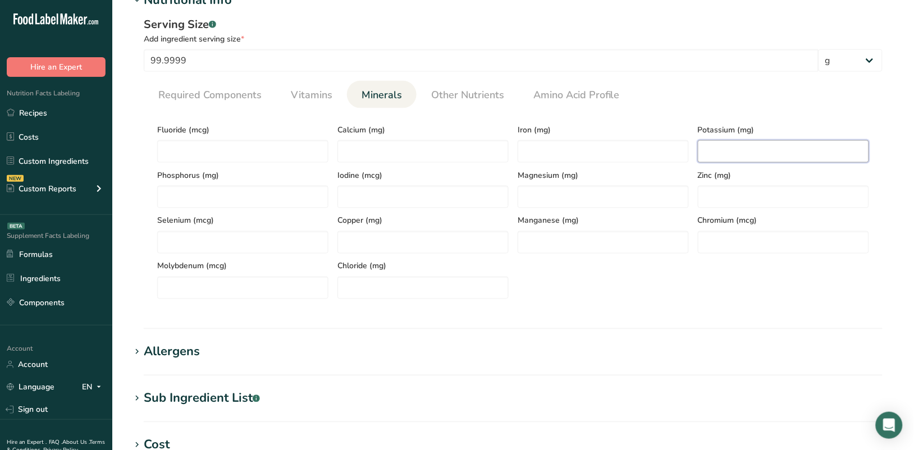
click at [729, 150] on input "number" at bounding box center [782, 151] width 171 height 22
type input "0"
type input "0.1"
click at [550, 152] on input "number" at bounding box center [602, 151] width 171 height 22
type input "0"
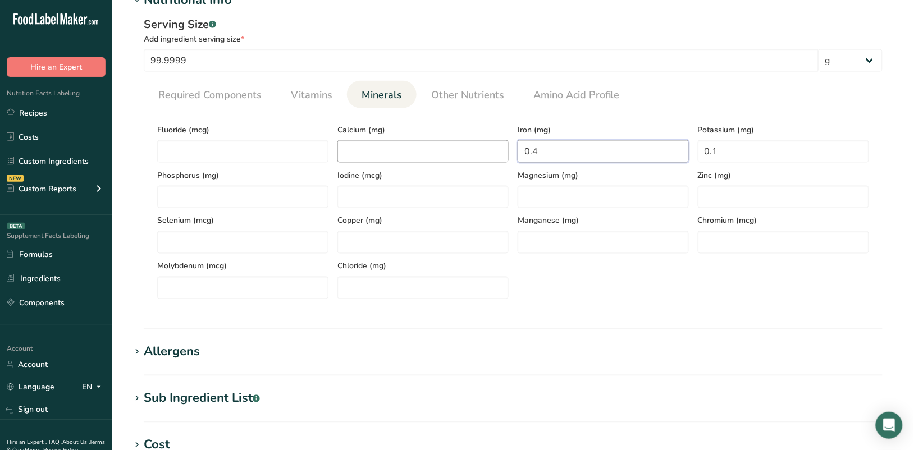
type input "0.4"
click at [433, 155] on input "number" at bounding box center [422, 151] width 171 height 22
type input "0"
drag, startPoint x: 343, startPoint y: 153, endPoint x: 361, endPoint y: 155, distance: 17.5
click at [361, 155] on input "6" at bounding box center [422, 151] width 171 height 22
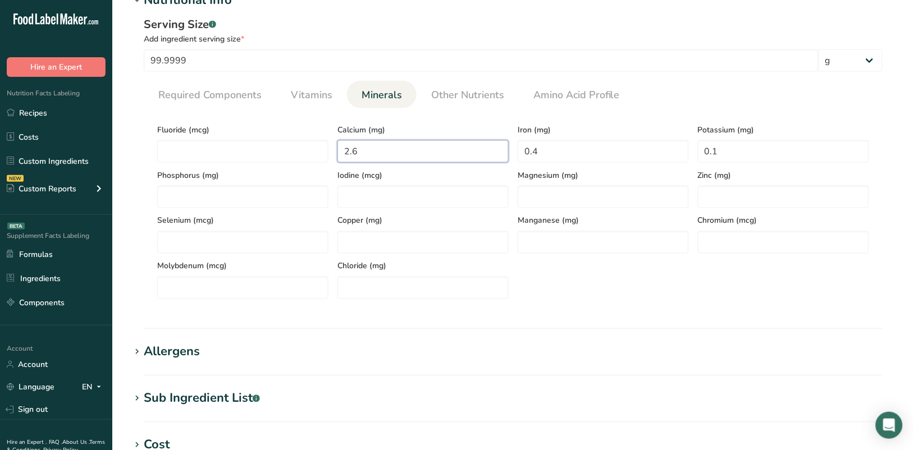
click at [375, 155] on input "2.6" at bounding box center [422, 151] width 171 height 22
type input "2.6"
click at [556, 155] on input "0.4" at bounding box center [602, 151] width 171 height 22
click at [531, 152] on input "0.4" at bounding box center [602, 151] width 171 height 22
type input "0.4"
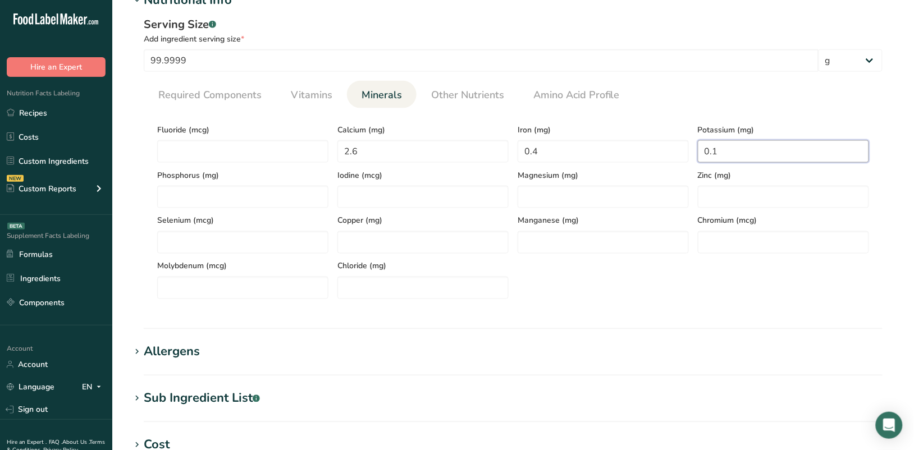
click at [732, 152] on input "0.1" at bounding box center [782, 151] width 171 height 22
click at [714, 152] on input "0.1" at bounding box center [782, 151] width 171 height 22
type input "0.1"
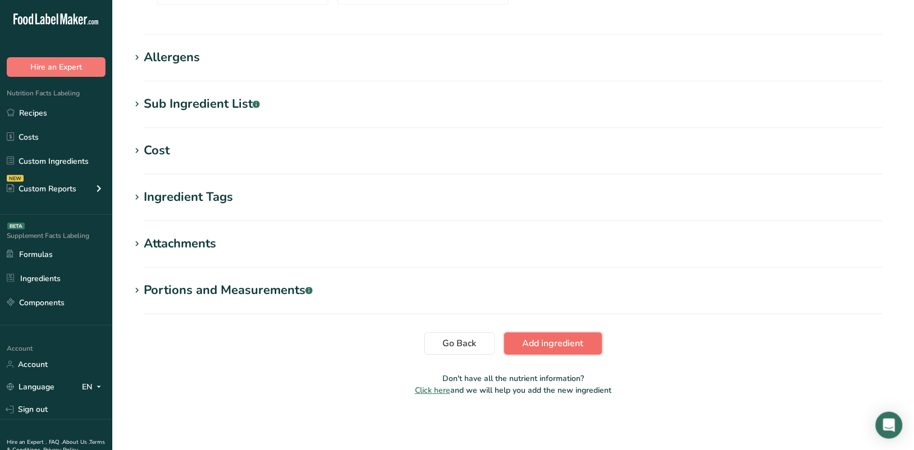
click at [558, 341] on span "Add ingredient" at bounding box center [552, 343] width 61 height 13
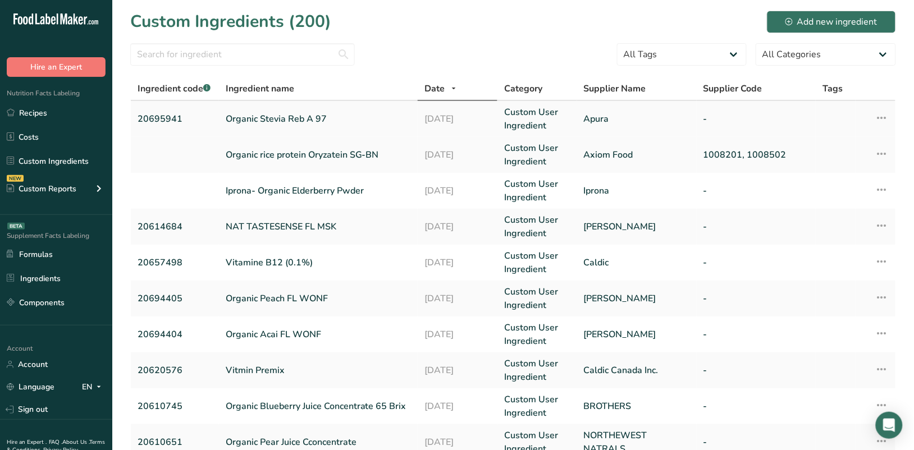
drag, startPoint x: 136, startPoint y: 121, endPoint x: 182, endPoint y: 118, distance: 46.1
click at [182, 118] on td "20695941" at bounding box center [175, 119] width 88 height 36
copy link "20695941"
click at [46, 105] on link "Recipes" at bounding box center [56, 112] width 112 height 21
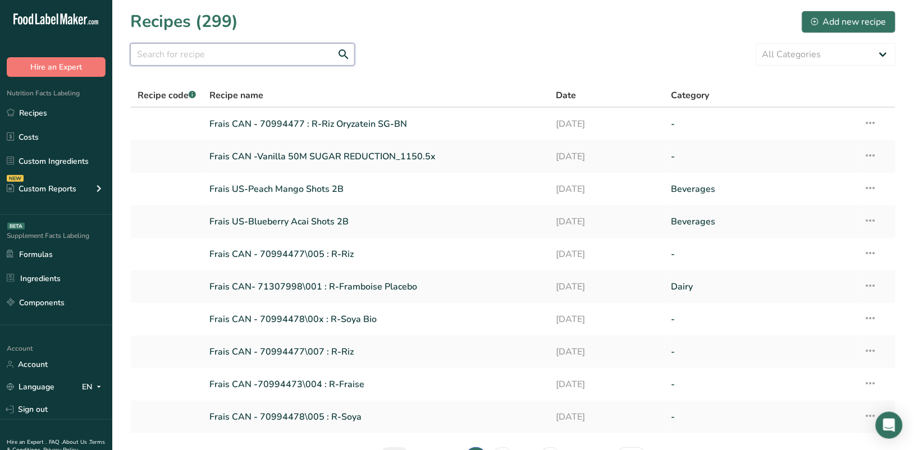
click at [214, 54] on input "text" at bounding box center [242, 54] width 224 height 22
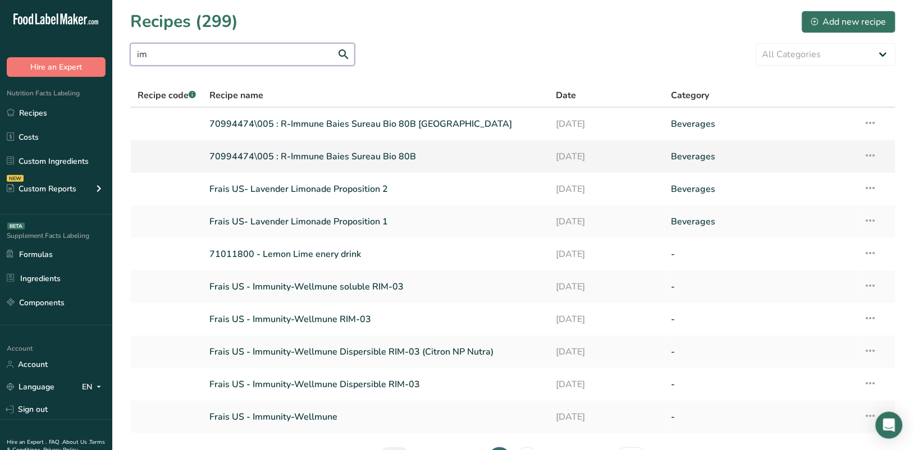
type input "im"
click at [340, 153] on link "70994474\005 : R-Immune Baies Sureau Bio 80B" at bounding box center [375, 157] width 333 height 24
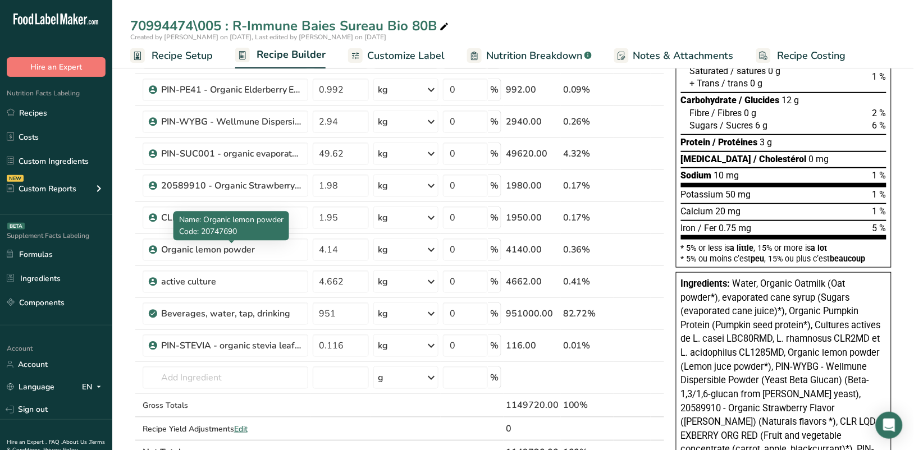
scroll to position [281, 0]
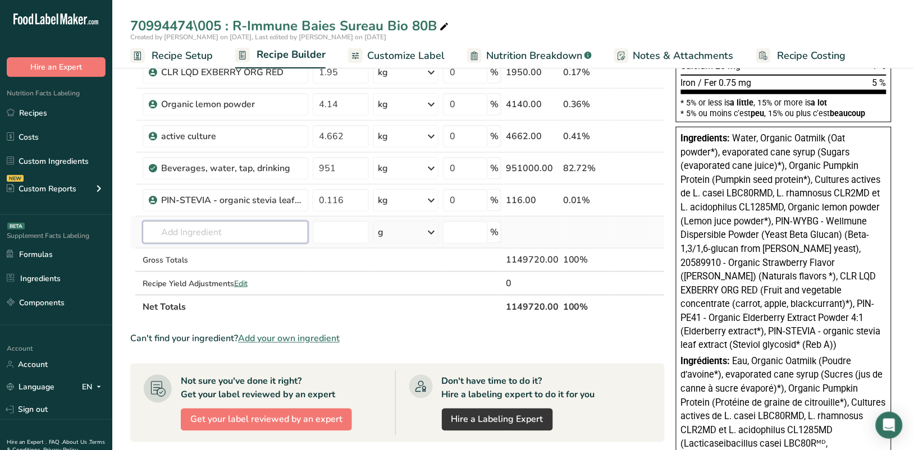
click at [200, 233] on input "text" at bounding box center [226, 232] width 166 height 22
paste input "20695941"
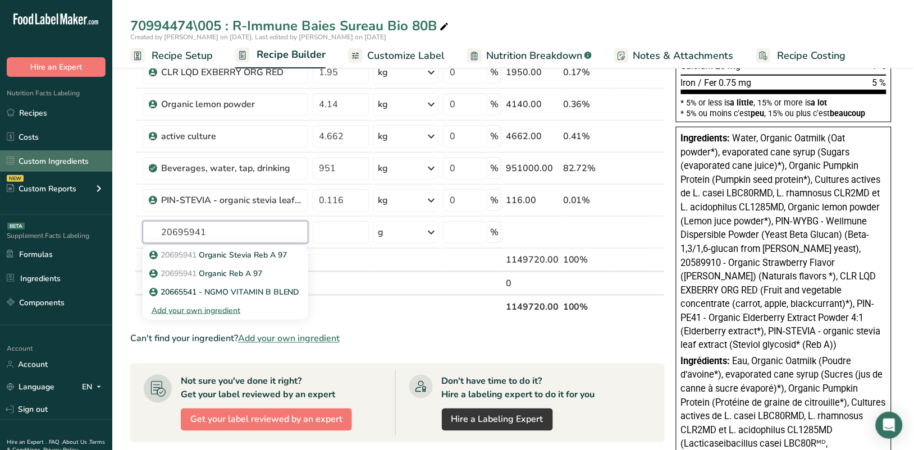
type input "20695941"
click at [40, 161] on link "Custom Ingredients" at bounding box center [56, 160] width 112 height 21
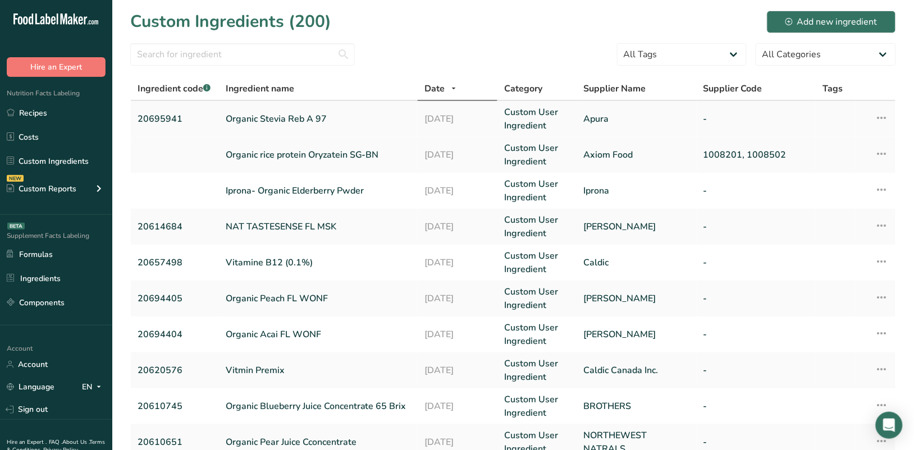
click at [324, 111] on td "Organic Stevia Reb A 97" at bounding box center [318, 119] width 199 height 36
click at [296, 117] on link "Organic Stevia Reb A 97" at bounding box center [318, 118] width 185 height 13
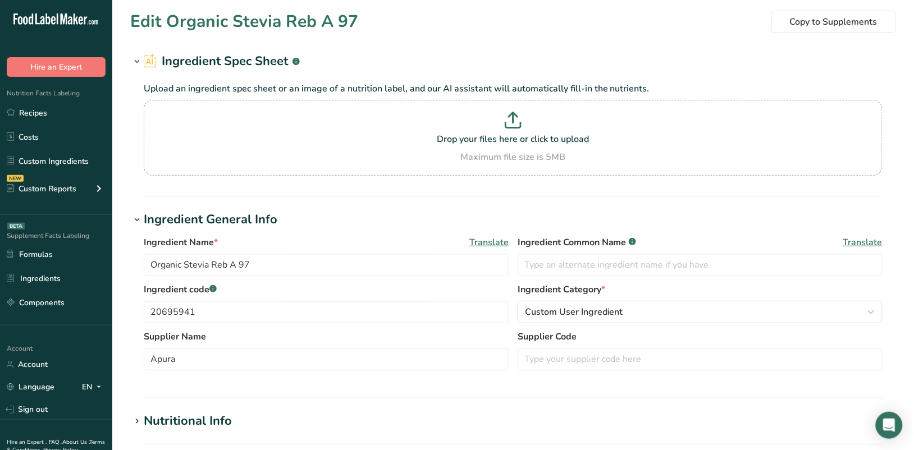
type input "Organic Stevia Reb A 97"
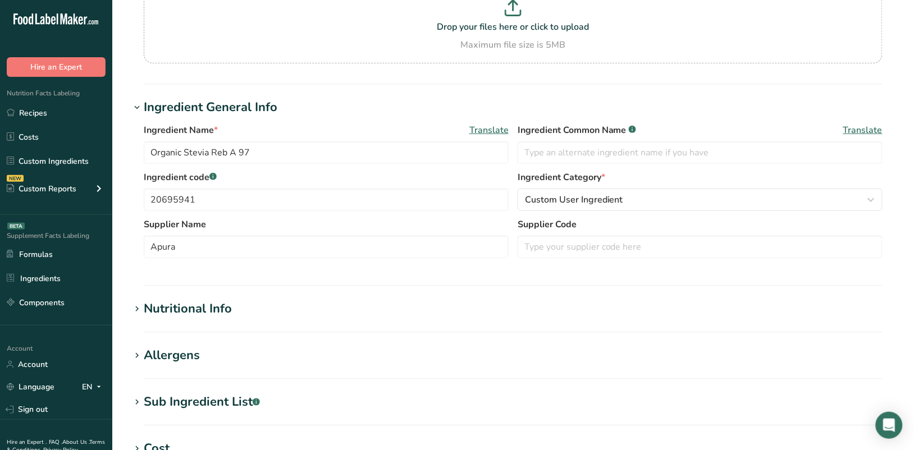
scroll to position [410, 0]
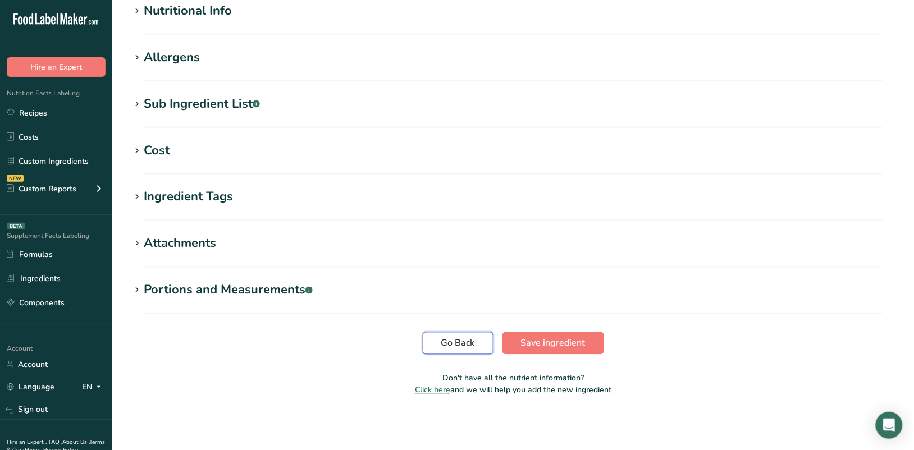
click at [452, 346] on span "Go Back" at bounding box center [458, 343] width 34 height 13
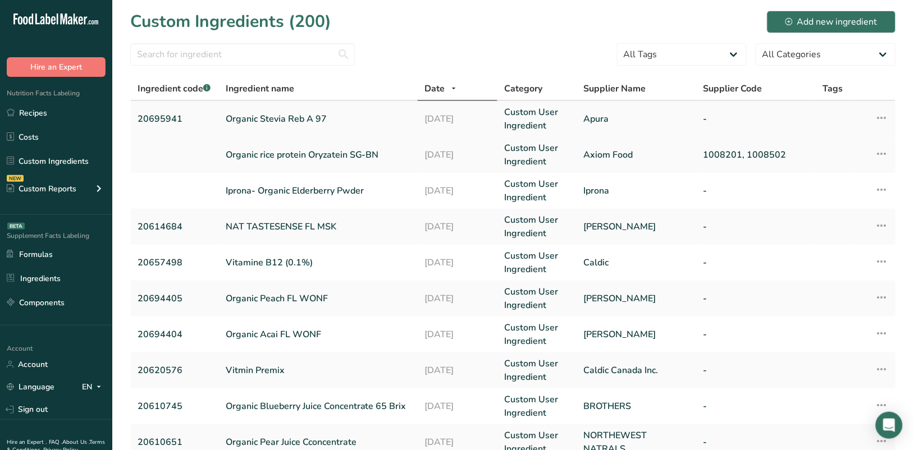
drag, startPoint x: 245, startPoint y: 116, endPoint x: 173, endPoint y: 113, distance: 71.9
click at [173, 113] on link "20695941" at bounding box center [174, 118] width 75 height 13
click at [879, 120] on icon at bounding box center [881, 118] width 13 height 20
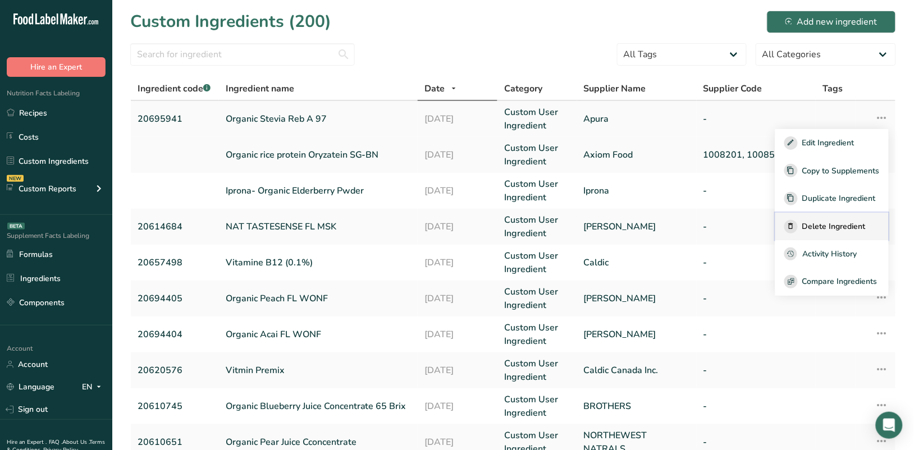
click at [852, 223] on span "Delete Ingredient" at bounding box center [833, 227] width 63 height 12
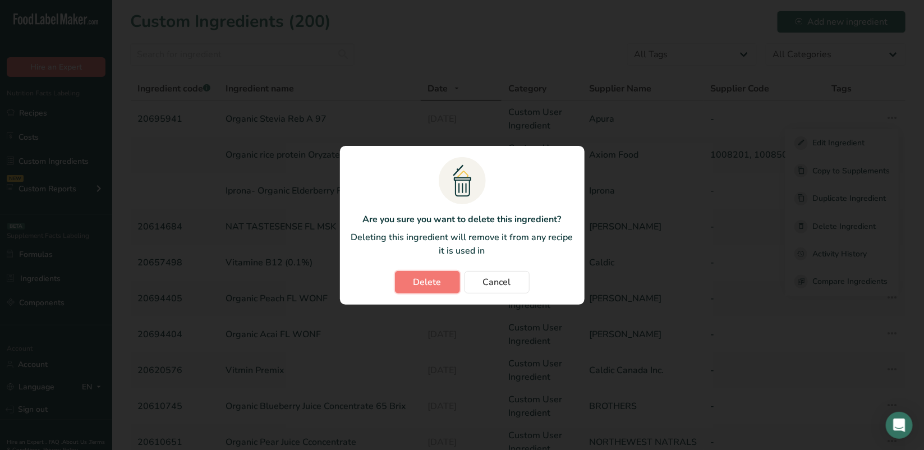
click at [439, 278] on span "Delete" at bounding box center [428, 282] width 28 height 13
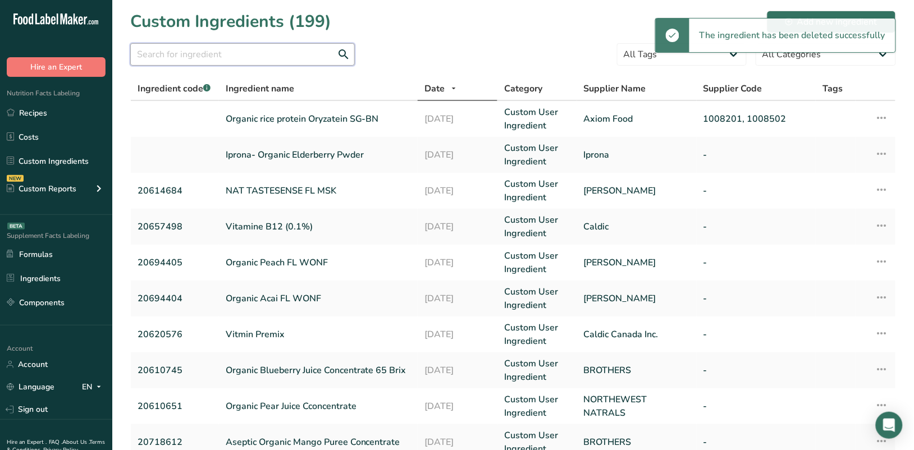
click at [174, 57] on input "text" at bounding box center [242, 54] width 224 height 22
click at [39, 107] on link "Recipes" at bounding box center [56, 112] width 112 height 21
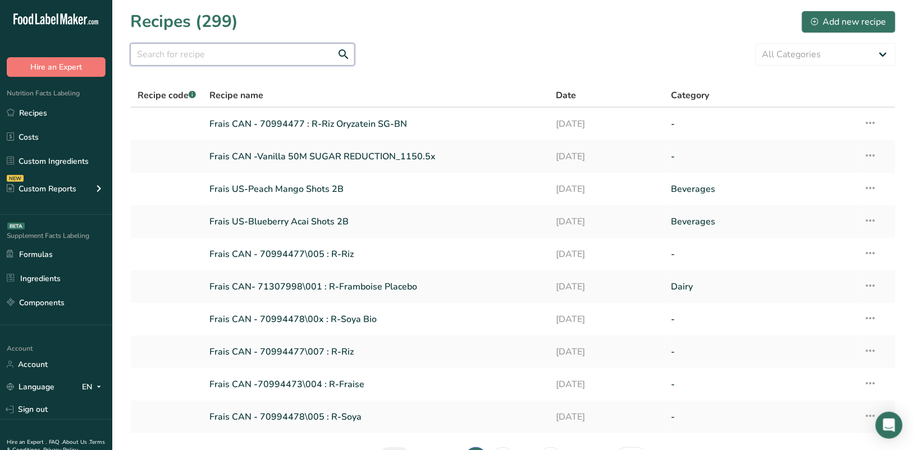
click at [226, 53] on input "text" at bounding box center [242, 54] width 224 height 22
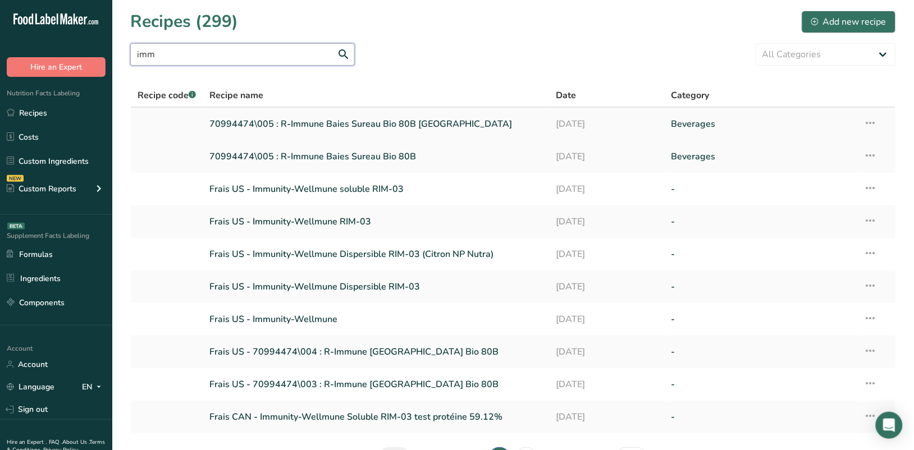
type input "imm"
click at [293, 122] on link "70994474\005 : R-Immune Baies Sureau Bio 80B [GEOGRAPHIC_DATA]" at bounding box center [375, 124] width 333 height 24
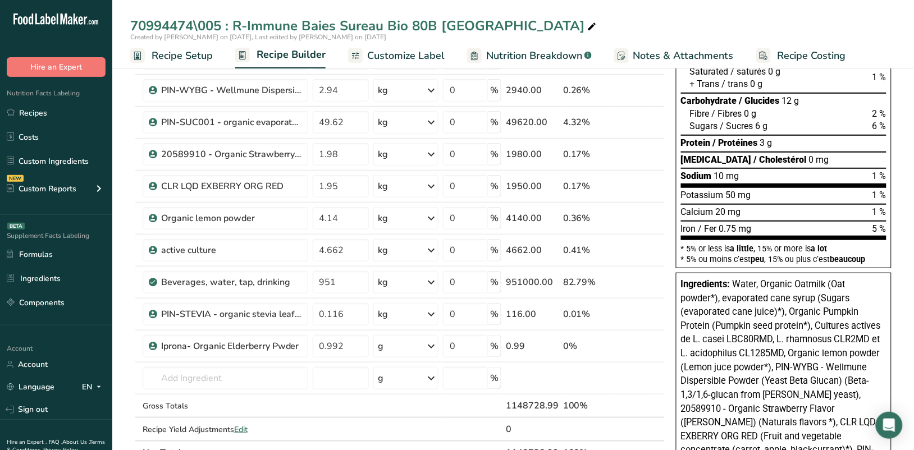
scroll to position [281, 0]
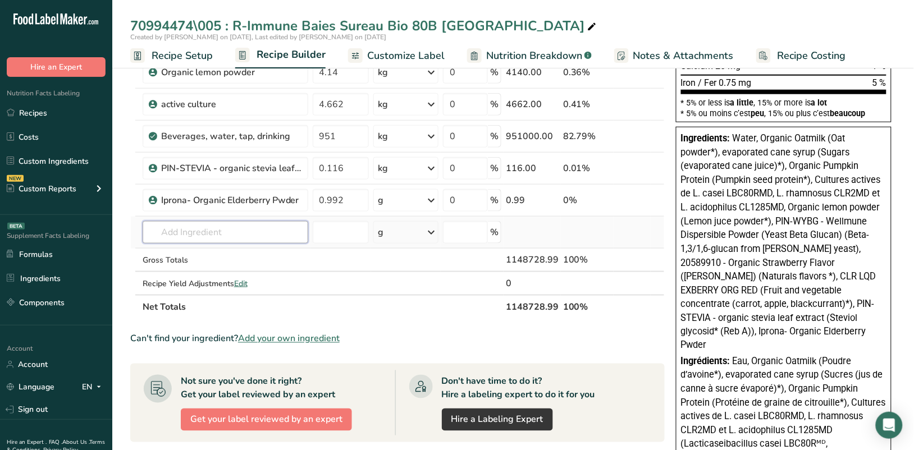
click at [202, 229] on input "text" at bounding box center [226, 232] width 166 height 22
paste input "20695941"
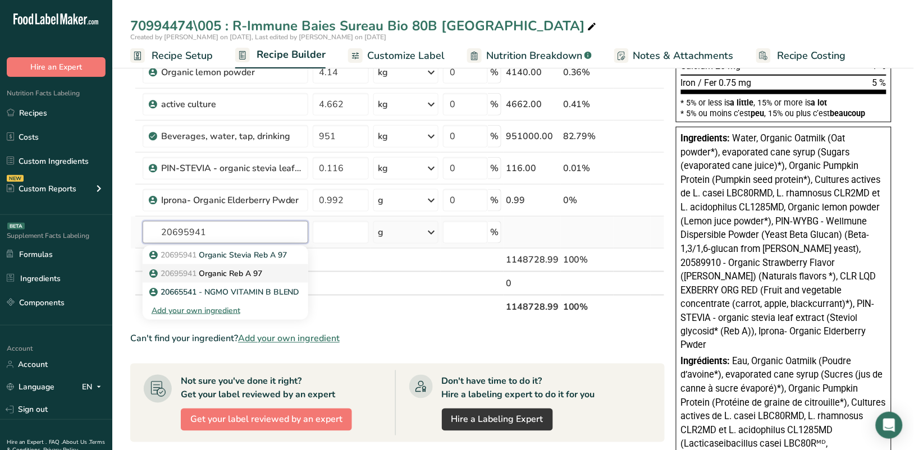
type input "20695941"
click at [245, 268] on p "20695941 Organic Reb A 97" at bounding box center [207, 274] width 111 height 12
type input "Organic Reb A 97"
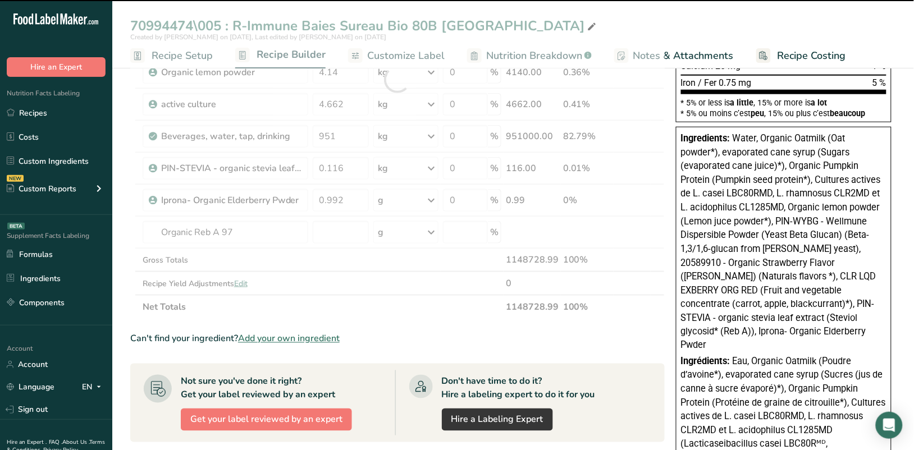
type input "0"
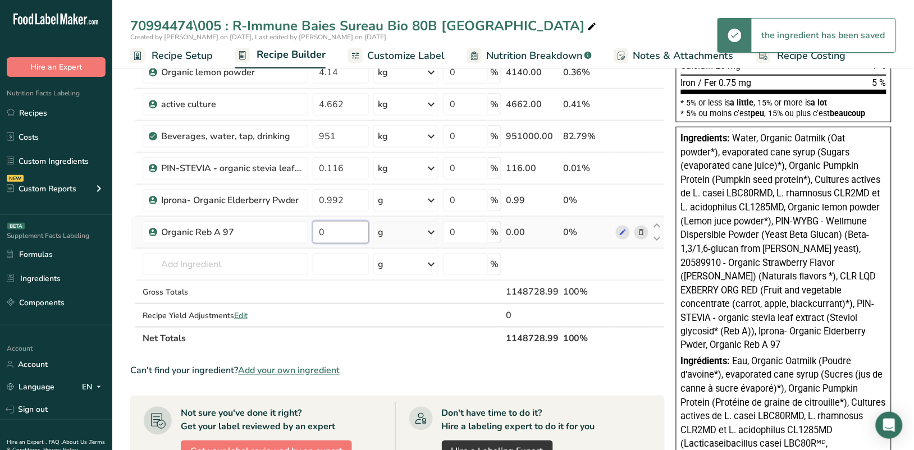
click at [333, 230] on input "0" at bounding box center [341, 232] width 56 height 22
type input "0.116"
click at [430, 230] on div "Ingredient * Amount * Unit * Waste * .a-a{fill:#347362;}.b-a{fill:#fff;} Grams …" at bounding box center [397, 96] width 534 height 510
click at [433, 232] on icon at bounding box center [430, 232] width 13 height 20
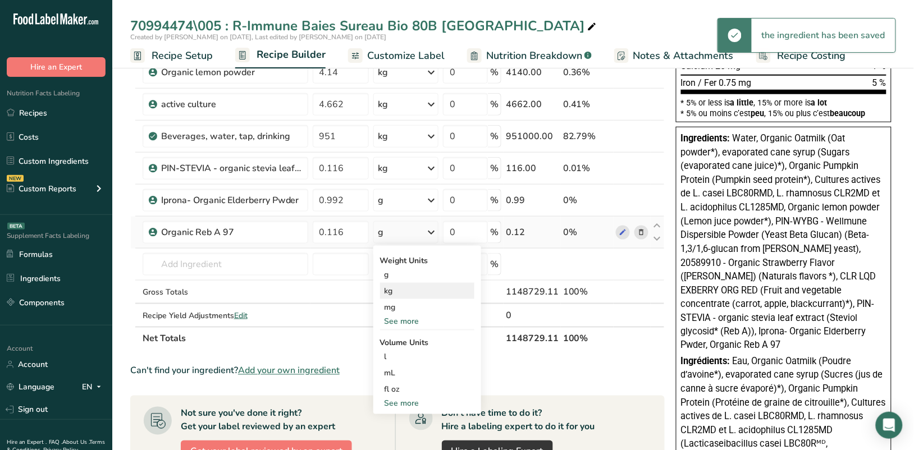
click at [400, 290] on div "kg" at bounding box center [427, 291] width 94 height 16
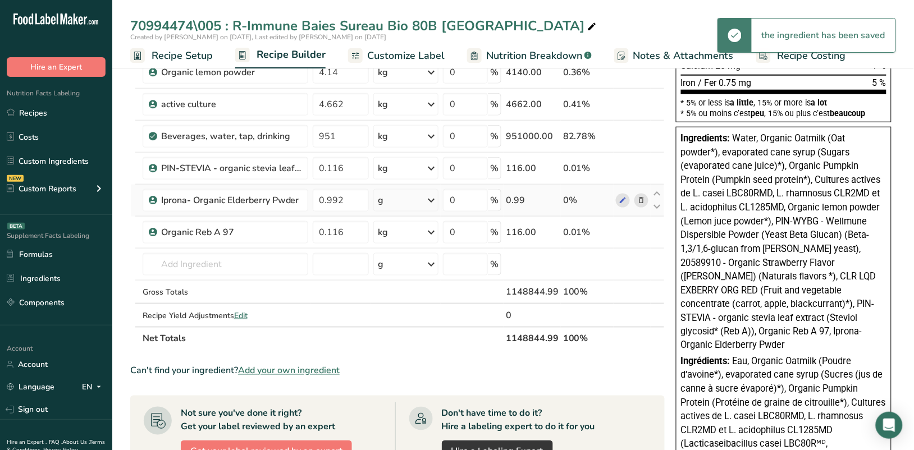
click at [433, 195] on icon at bounding box center [430, 200] width 13 height 20
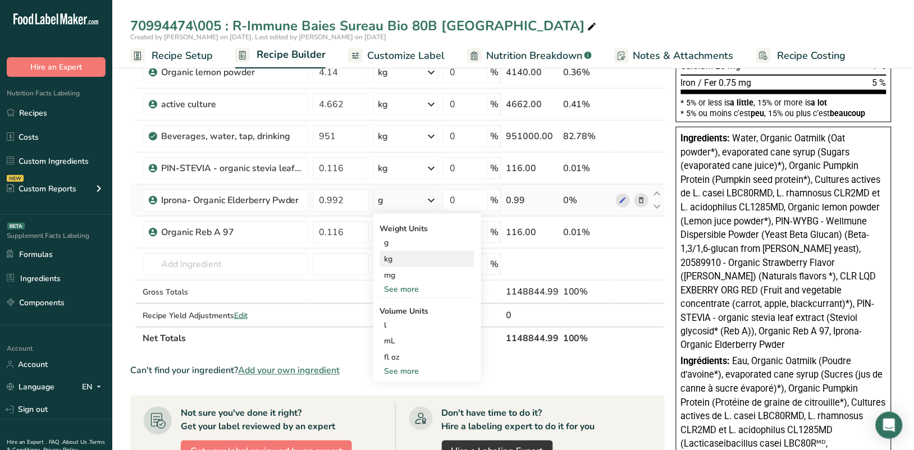
click at [406, 259] on div "kg" at bounding box center [427, 259] width 94 height 16
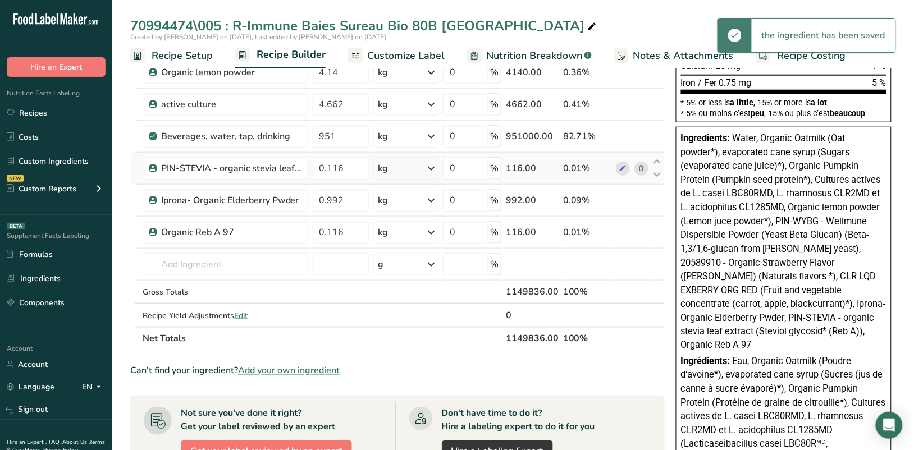
click at [640, 167] on icon at bounding box center [641, 169] width 8 height 12
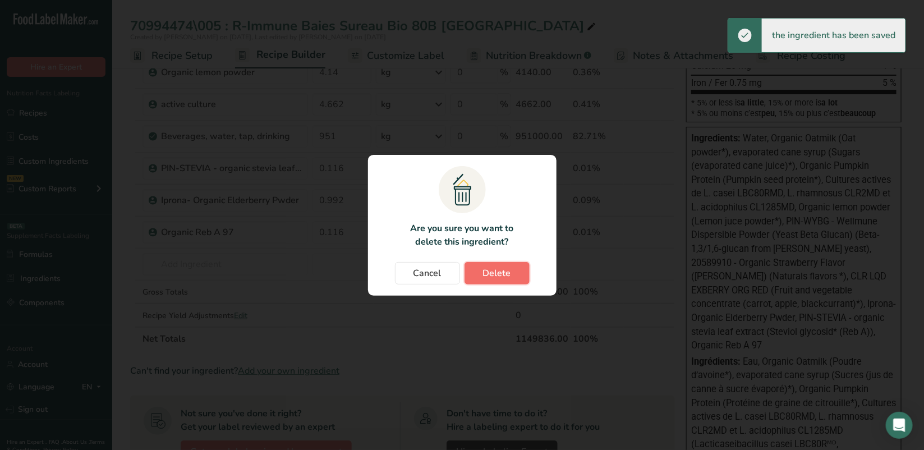
click at [492, 270] on span "Delete" at bounding box center [497, 273] width 28 height 13
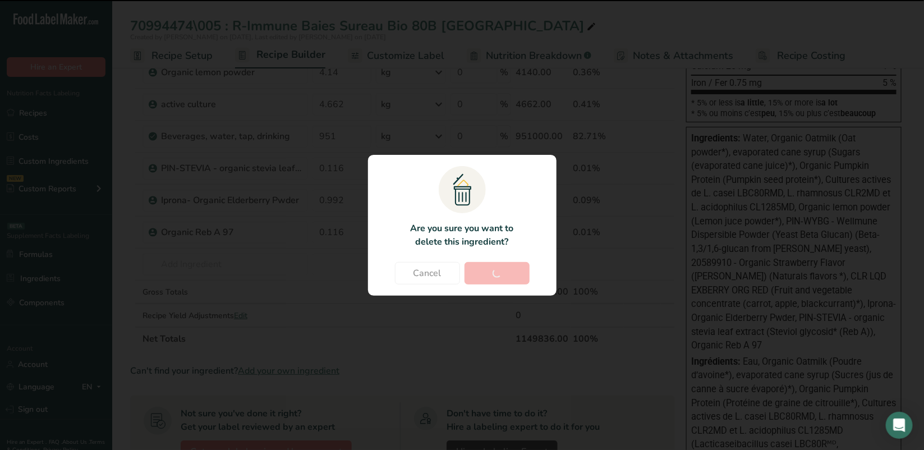
type input "0.992"
type input "0.116"
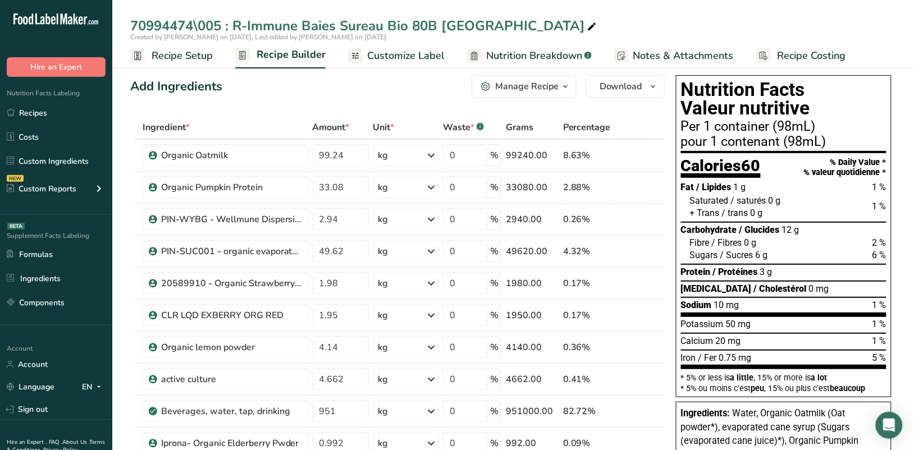
scroll to position [0, 0]
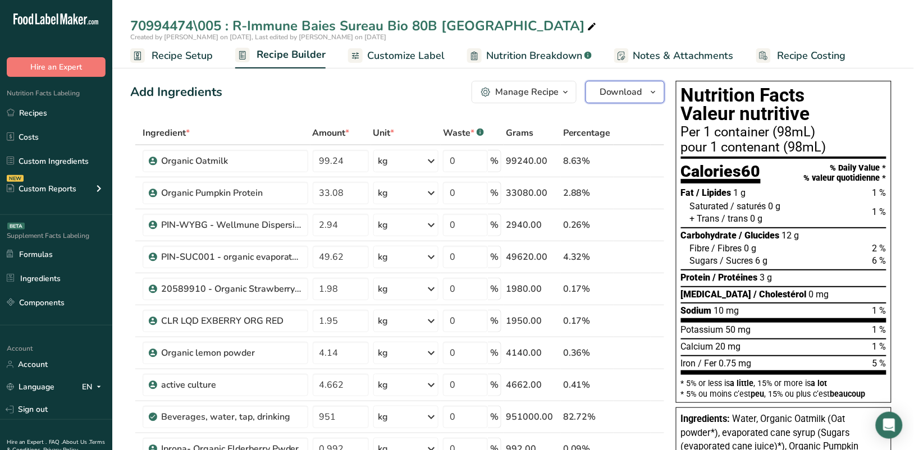
click at [655, 88] on icon "button" at bounding box center [653, 92] width 9 height 14
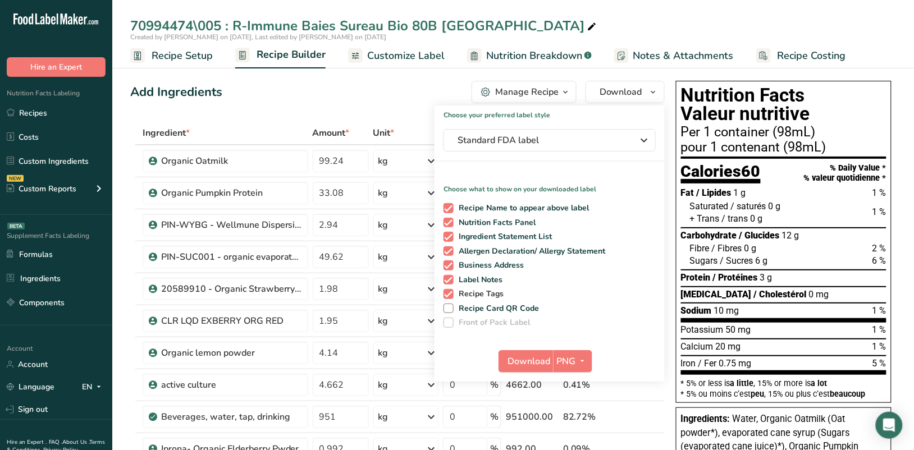
click at [447, 292] on span at bounding box center [448, 294] width 10 height 10
click at [447, 292] on input "Recipe Tags" at bounding box center [446, 293] width 7 height 7
checkbox input "false"
click at [447, 276] on span at bounding box center [448, 280] width 10 height 10
click at [447, 276] on input "Label Notes" at bounding box center [446, 279] width 7 height 7
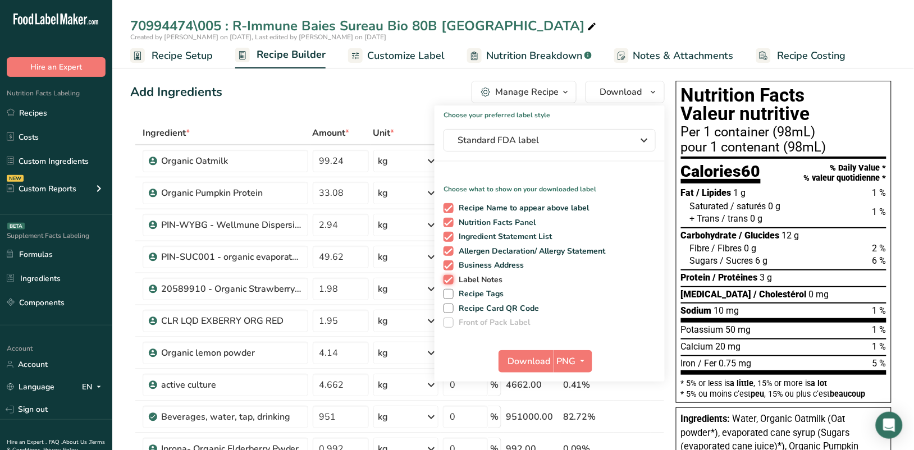
checkbox input "false"
click at [447, 265] on span at bounding box center [448, 265] width 10 height 10
click at [447, 265] on input "Business Address" at bounding box center [446, 264] width 7 height 7
checkbox input "false"
click at [449, 248] on span at bounding box center [448, 251] width 10 height 10
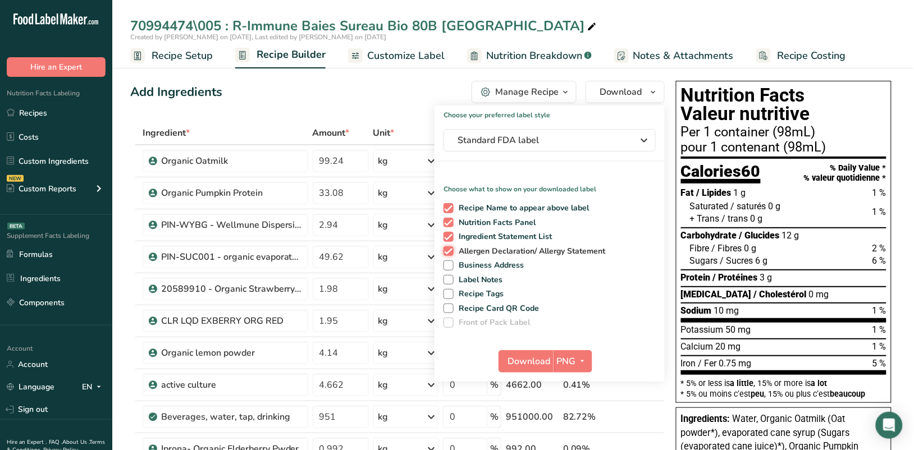
click at [449, 248] on input "Allergen Declaration/ Allergy Statement" at bounding box center [446, 250] width 7 height 7
checkbox input "false"
click at [448, 232] on span at bounding box center [448, 237] width 10 height 10
click at [448, 233] on input "Ingredient Statement List" at bounding box center [446, 236] width 7 height 7
checkbox input "false"
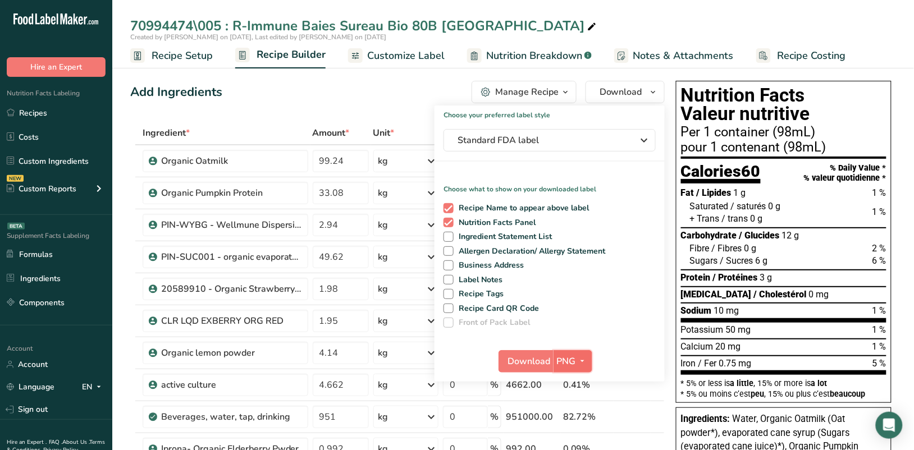
click at [587, 356] on span "button" at bounding box center [582, 361] width 13 height 13
click at [578, 433] on link "PDF" at bounding box center [574, 439] width 36 height 19
click at [535, 357] on span "Download" at bounding box center [529, 361] width 43 height 13
click at [387, 82] on div "Add Ingredients Manage Recipe Delete Recipe Duplicate Recipe Scale Recipe Save …" at bounding box center [397, 92] width 534 height 22
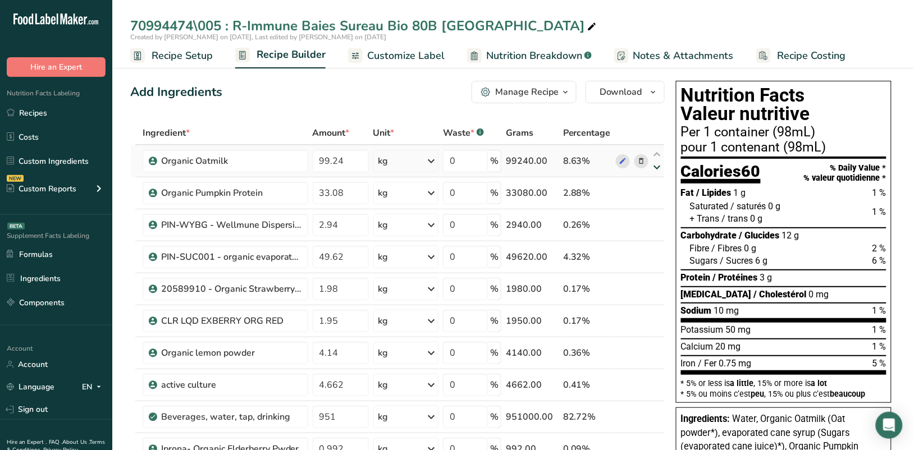
click at [657, 164] on icon at bounding box center [656, 167] width 13 height 8
type input "33.08"
type input "99.24"
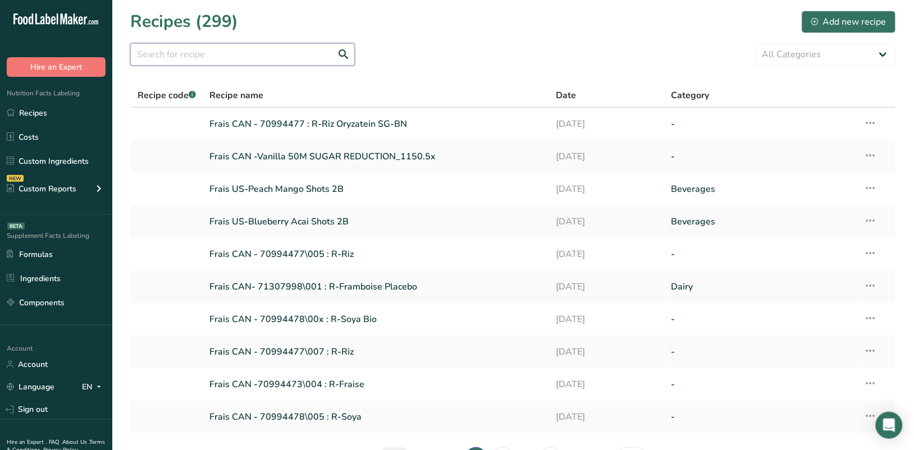
click at [274, 54] on input "text" at bounding box center [242, 54] width 224 height 22
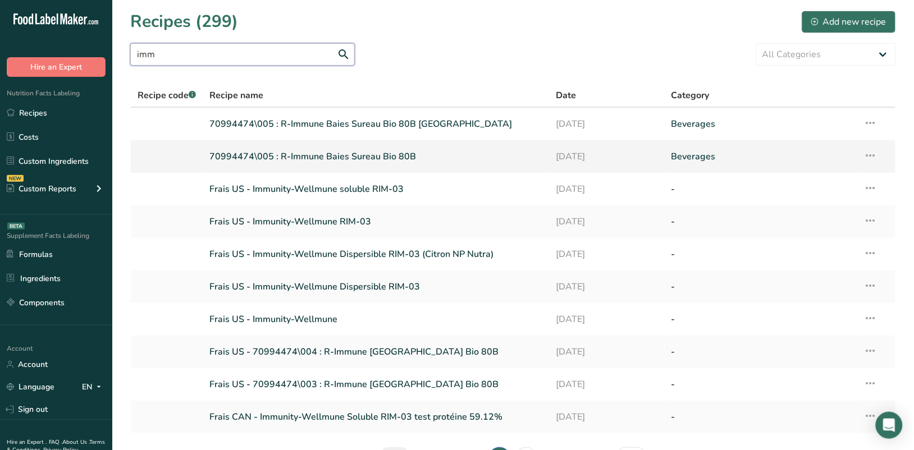
type input "imm"
click at [310, 152] on link "70994474\005 : R-Immune Baies Sureau Bio 80B" at bounding box center [375, 157] width 333 height 24
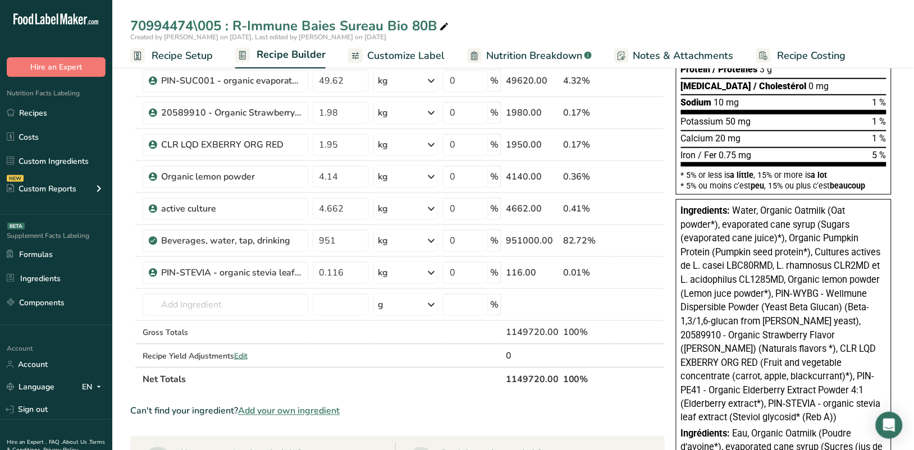
scroll to position [210, 0]
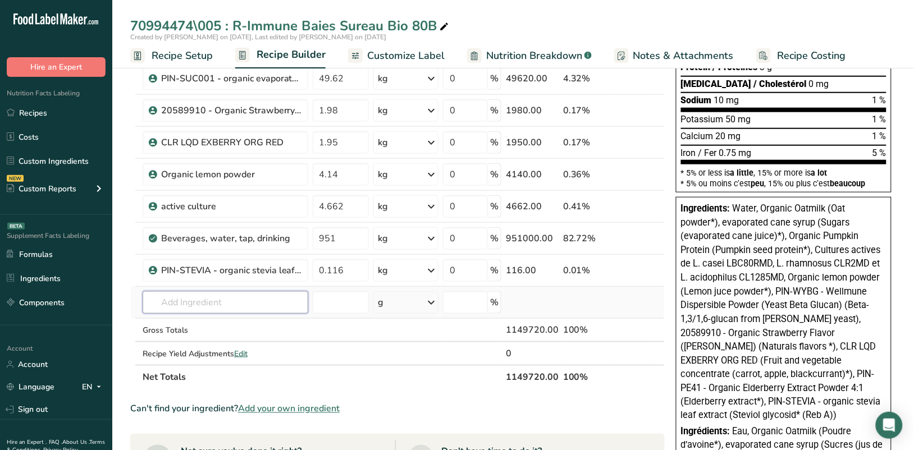
click at [212, 303] on input "text" at bounding box center [226, 302] width 166 height 22
paste input "20695941"
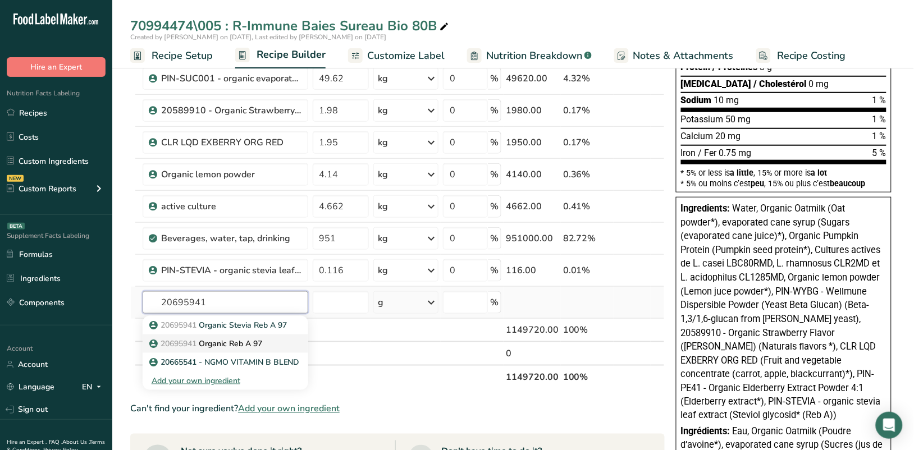
type input "20695941"
click at [217, 339] on p "20695941 Organic Reb A 97" at bounding box center [207, 344] width 111 height 12
type input "Organic Reb A 97"
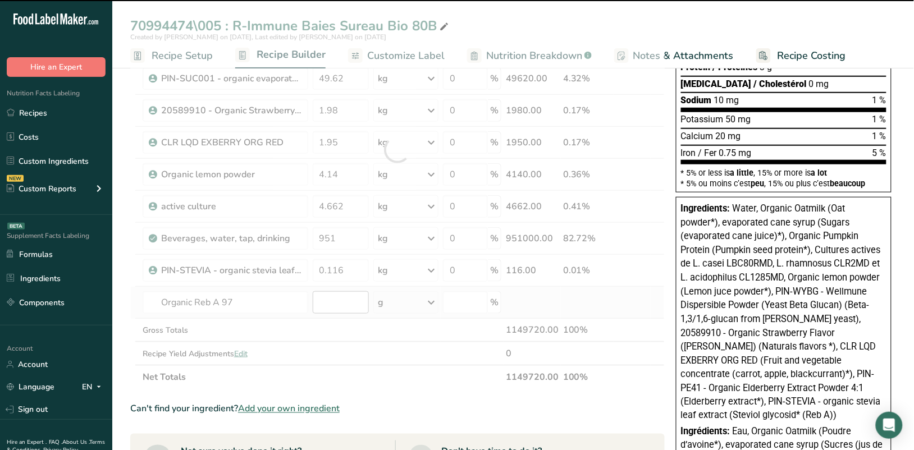
type input "0"
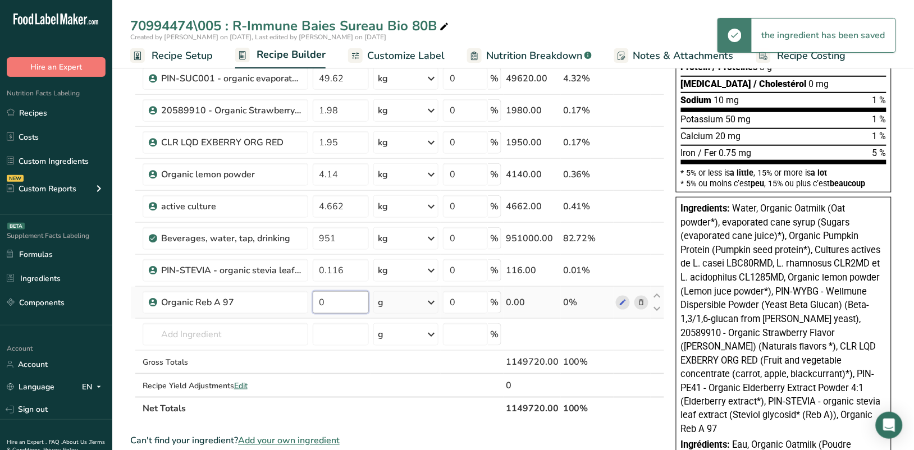
click at [338, 307] on input "0" at bounding box center [341, 302] width 56 height 22
type input "0.116"
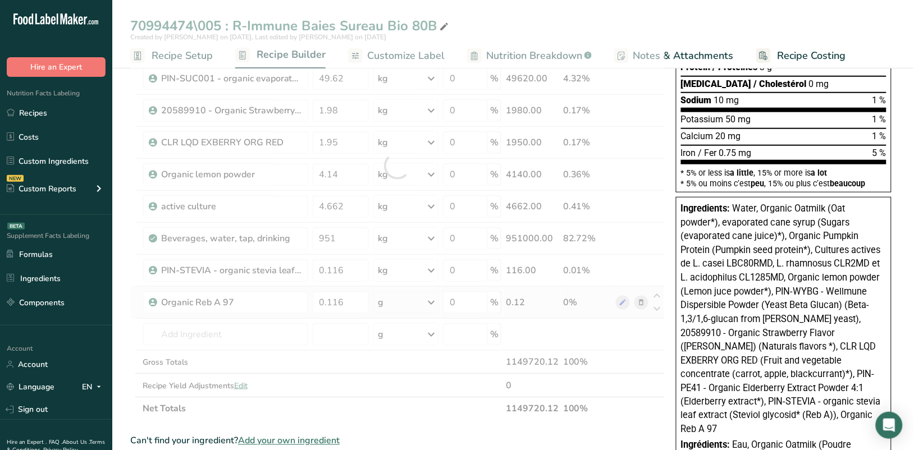
click at [410, 306] on div "Ingredient * Amount * Unit * Waste * .a-a{fill:#347362;}.b-a{fill:#fff;} Grams …" at bounding box center [397, 166] width 534 height 510
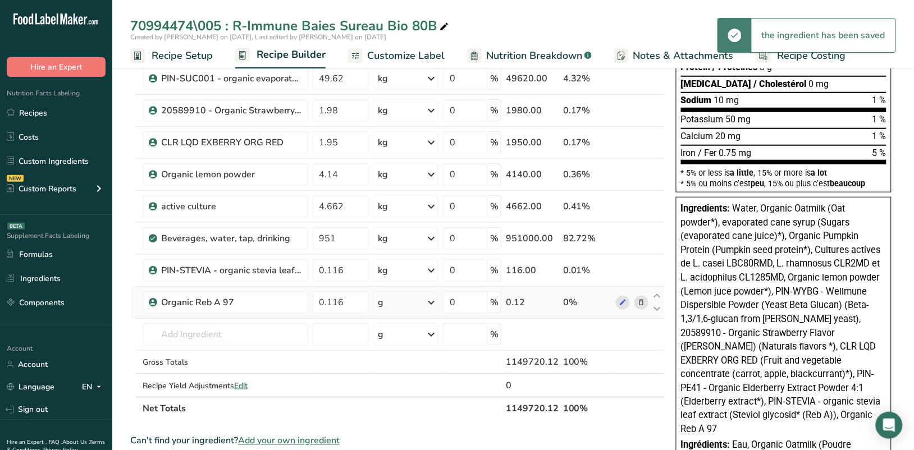
click at [411, 306] on div "g" at bounding box center [406, 302] width 66 height 22
click at [400, 357] on div "kg" at bounding box center [427, 361] width 94 height 16
click at [644, 268] on icon at bounding box center [641, 271] width 8 height 12
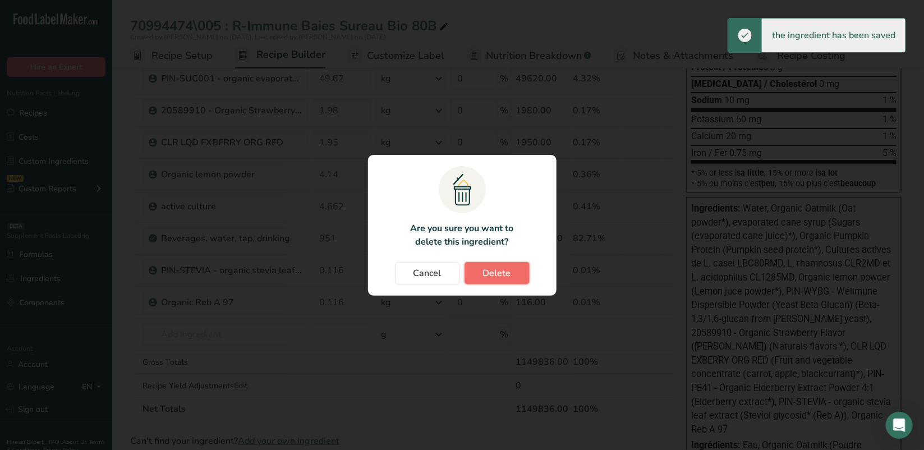
click at [506, 268] on span "Delete" at bounding box center [497, 273] width 28 height 13
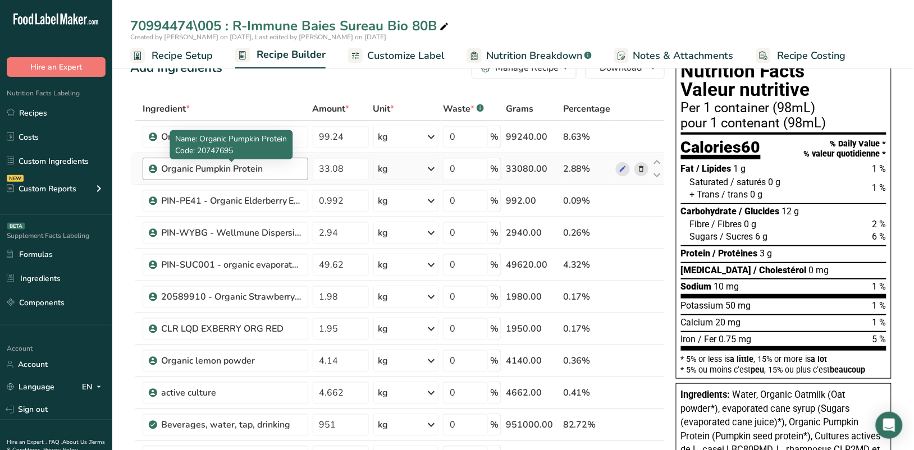
scroll to position [0, 0]
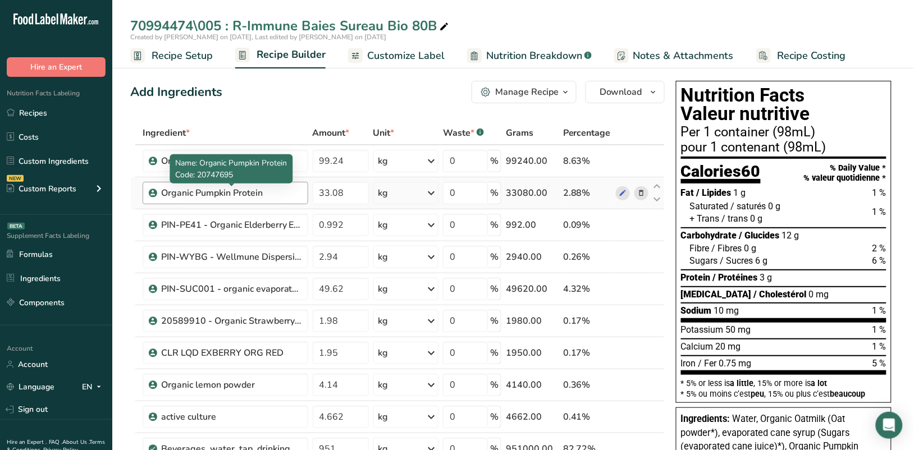
click at [276, 192] on div "Organic Pumpkin Protein" at bounding box center [231, 192] width 140 height 13
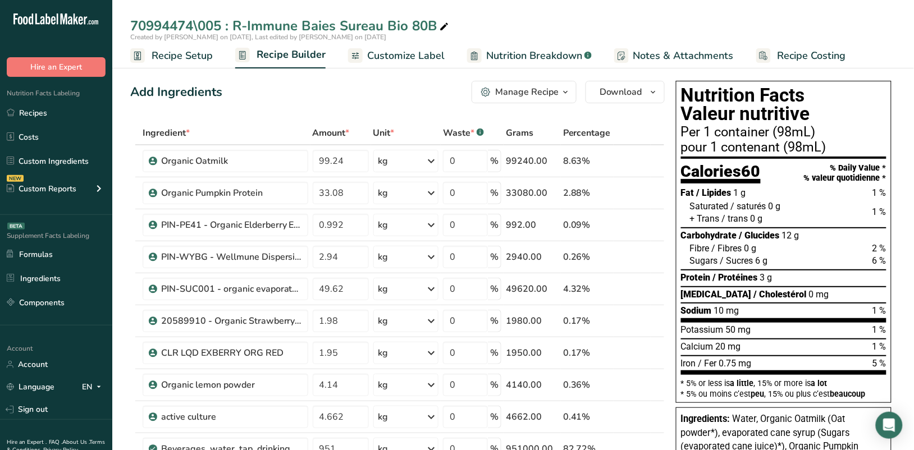
click at [570, 94] on span "button" at bounding box center [564, 91] width 13 height 13
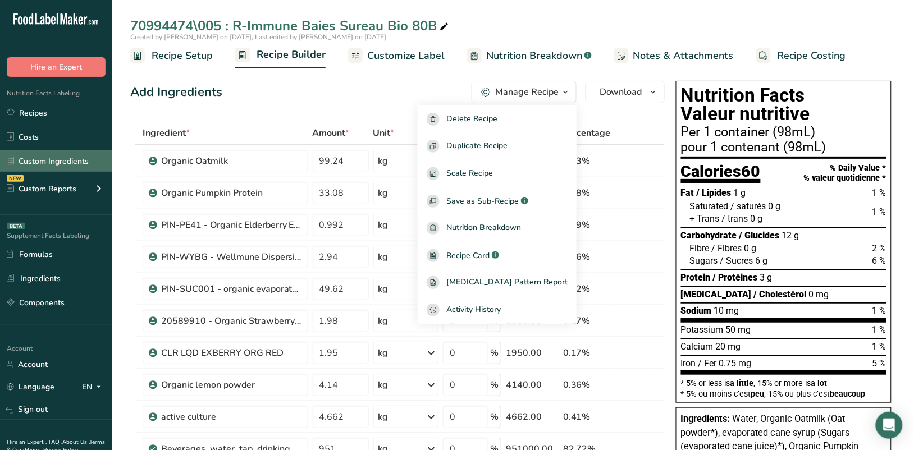
click at [36, 158] on link "Custom Ingredients" at bounding box center [56, 160] width 112 height 21
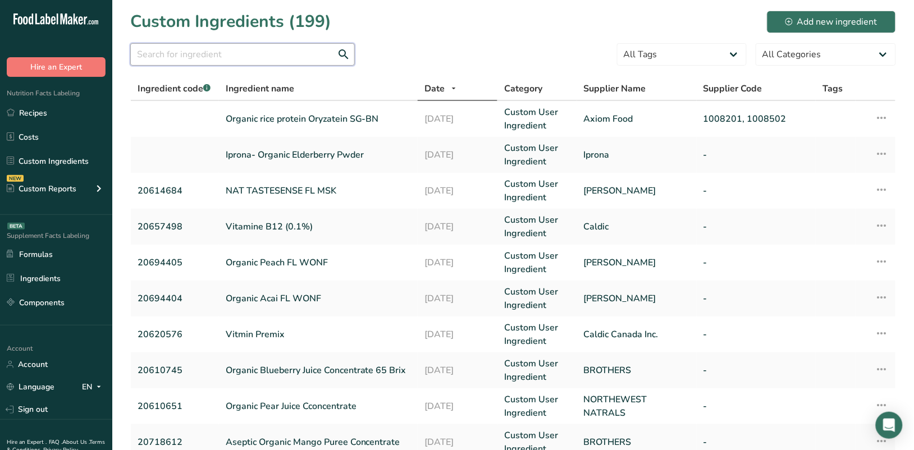
click at [210, 56] on input "text" at bounding box center [242, 54] width 224 height 22
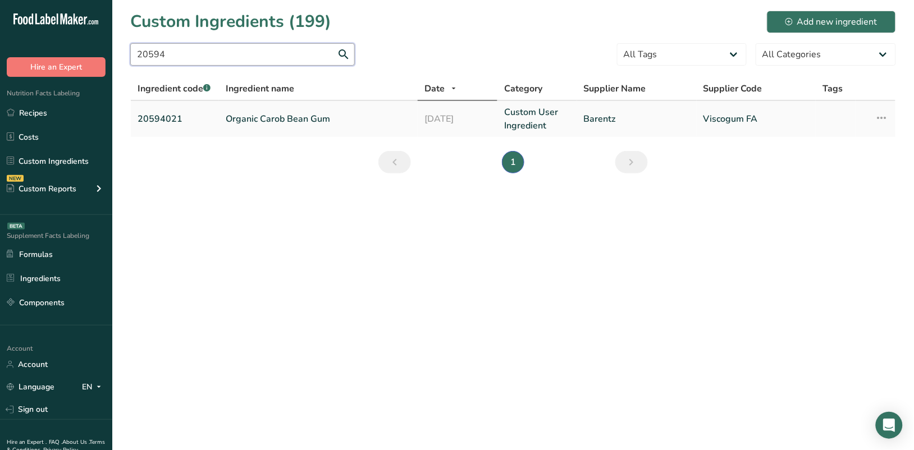
type input "20594"
click at [885, 117] on icon at bounding box center [881, 118] width 13 height 20
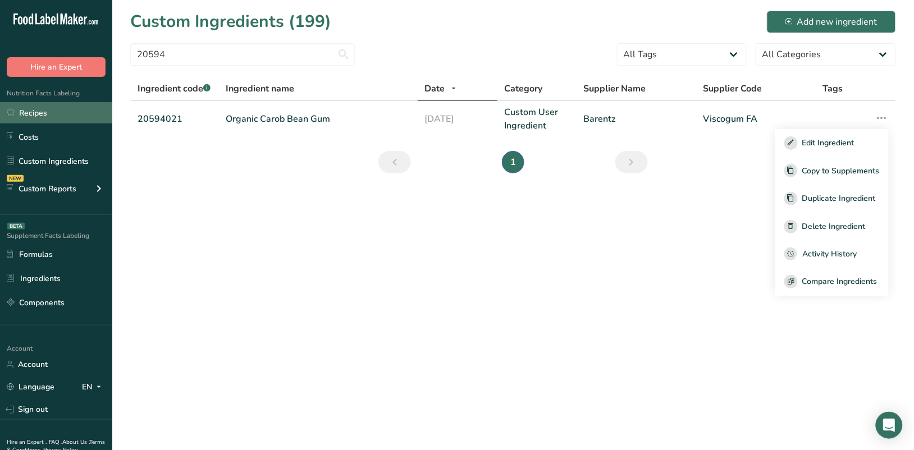
click at [24, 109] on link "Recipes" at bounding box center [56, 112] width 112 height 21
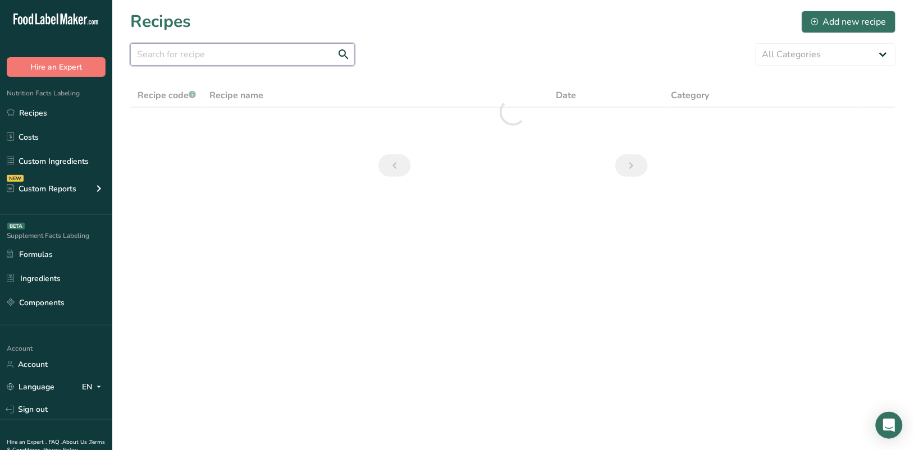
click at [215, 54] on input "text" at bounding box center [242, 54] width 224 height 22
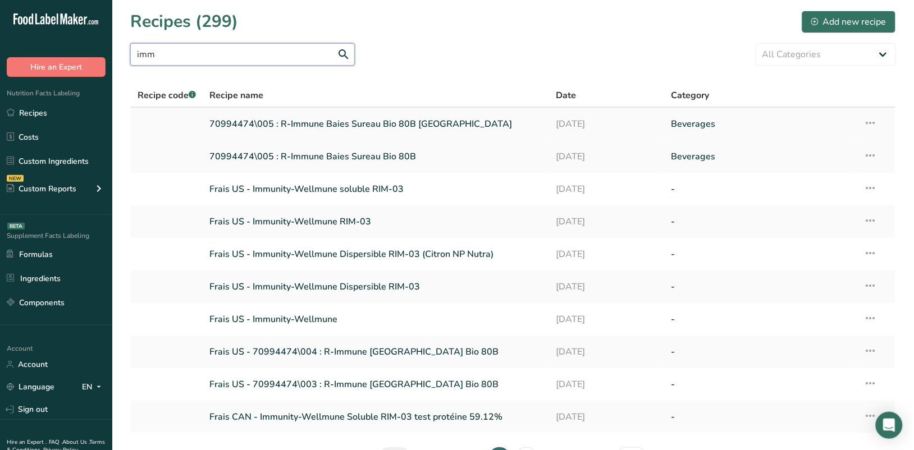
type input "imm"
click at [330, 125] on link "70994474\005 : R-Immune Baies Sureau Bio 80B [GEOGRAPHIC_DATA]" at bounding box center [375, 124] width 333 height 24
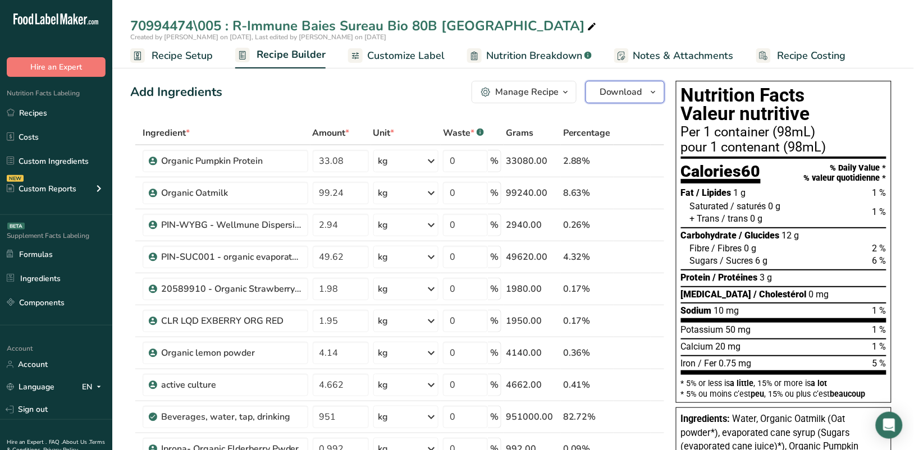
click at [657, 96] on icon "button" at bounding box center [653, 92] width 9 height 14
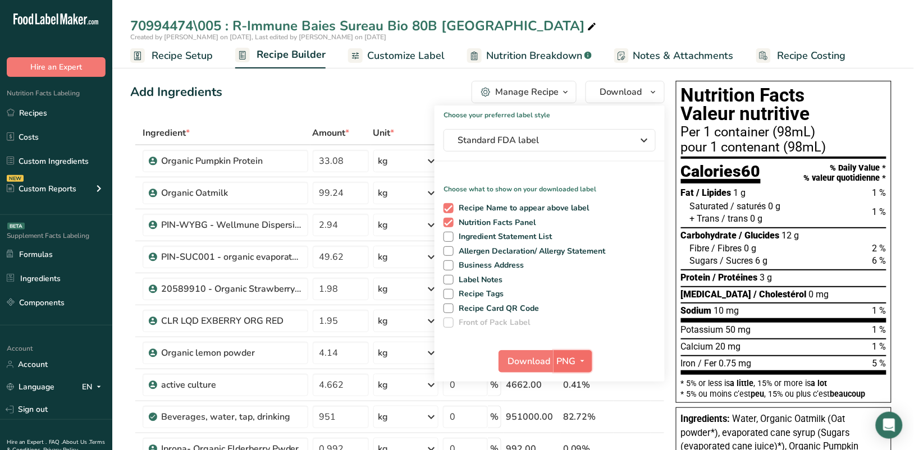
click at [580, 355] on icon "button" at bounding box center [582, 361] width 9 height 14
click at [573, 438] on link "PDF" at bounding box center [574, 439] width 36 height 19
click at [532, 359] on span "Download" at bounding box center [529, 361] width 43 height 13
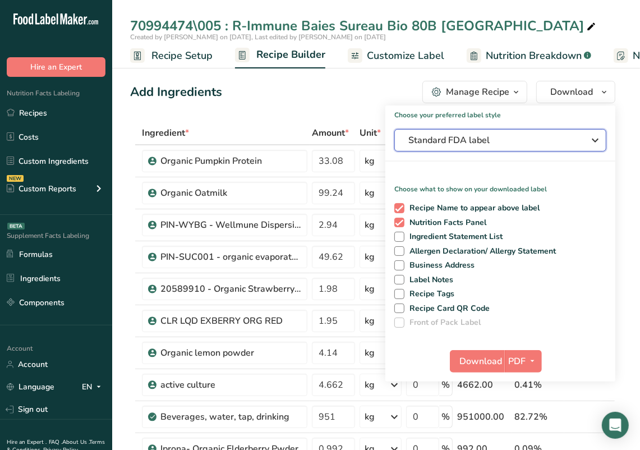
click at [593, 139] on icon "button" at bounding box center [595, 140] width 13 height 20
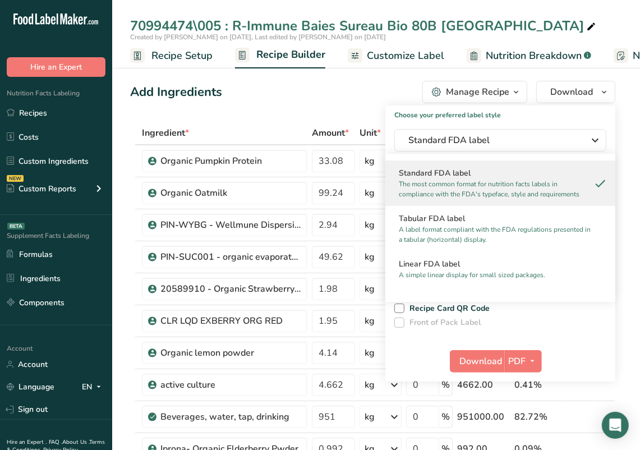
click at [321, 97] on div "Add Ingredients Manage Recipe Delete Recipe Duplicate Recipe Scale Recipe Save …" at bounding box center [372, 92] width 485 height 22
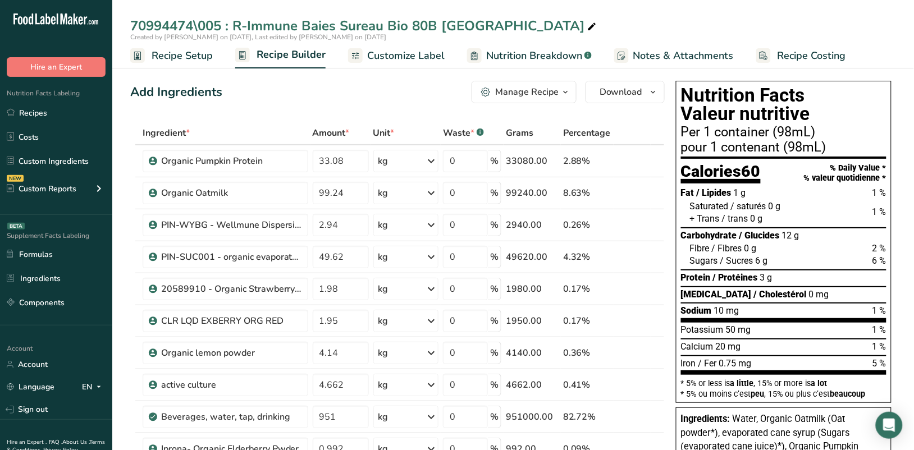
click at [400, 54] on span "Customize Label" at bounding box center [405, 55] width 77 height 15
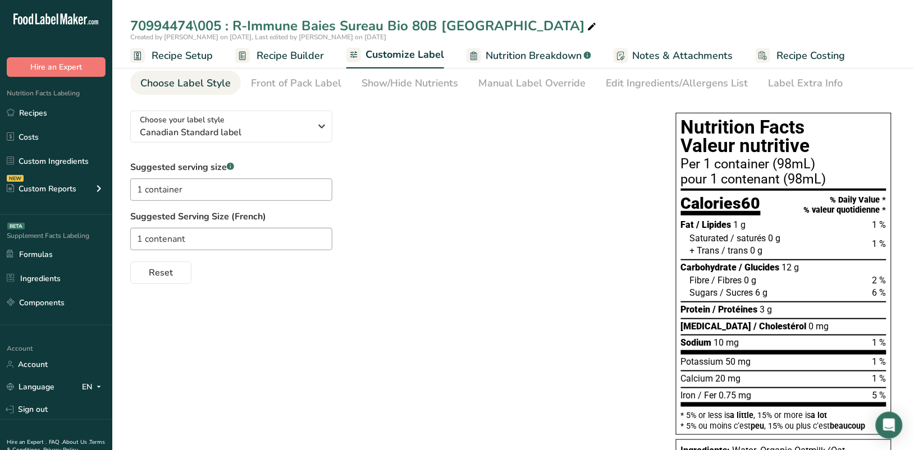
scroll to position [70, 0]
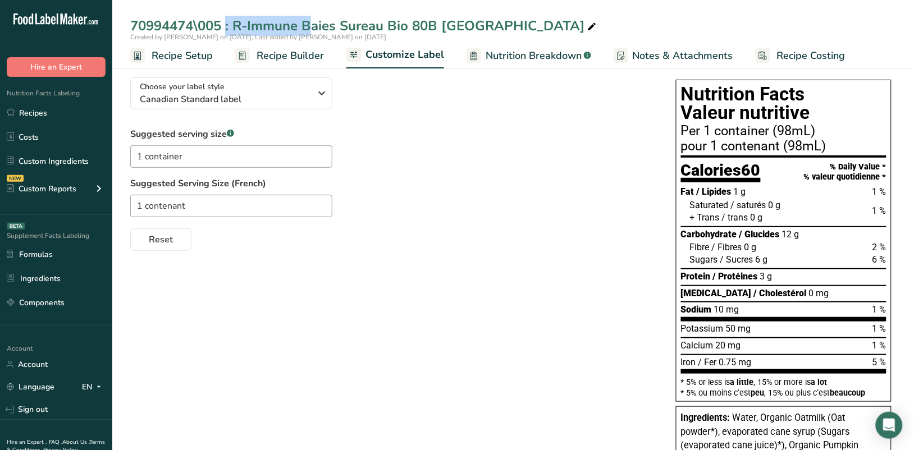
drag, startPoint x: 131, startPoint y: 24, endPoint x: 219, endPoint y: 30, distance: 88.8
click at [219, 30] on div "70994474\005 : R-Immune Baies Sureau Bio 80B [GEOGRAPHIC_DATA]" at bounding box center [364, 26] width 468 height 20
click at [46, 111] on link "Recipes" at bounding box center [56, 112] width 112 height 21
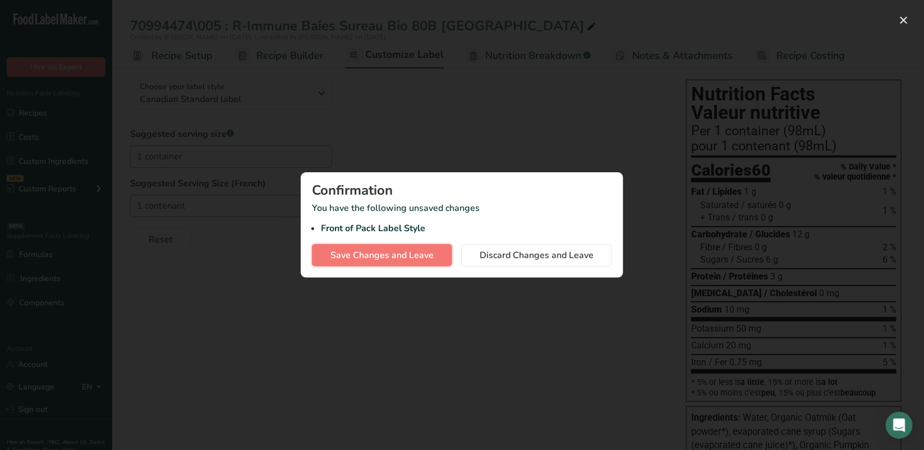
click at [425, 253] on span "Save Changes and Leave" at bounding box center [382, 255] width 103 height 13
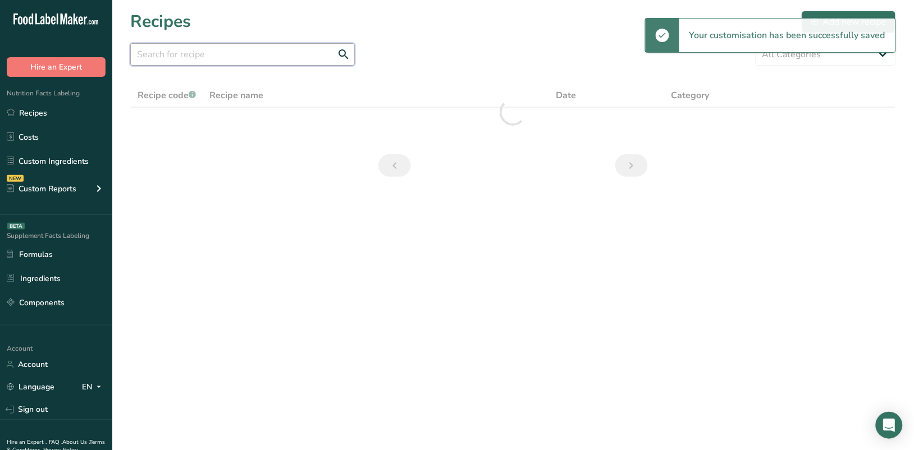
click at [247, 56] on input "text" at bounding box center [242, 54] width 224 height 22
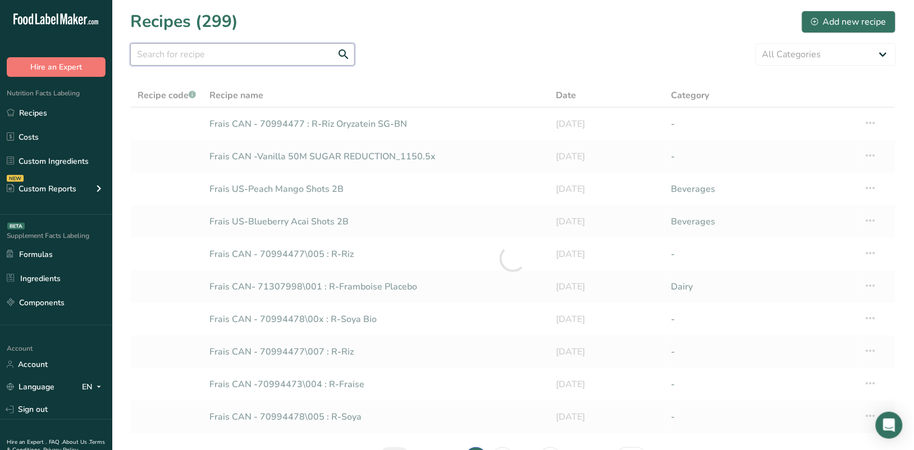
click at [247, 56] on input "text" at bounding box center [242, 54] width 224 height 22
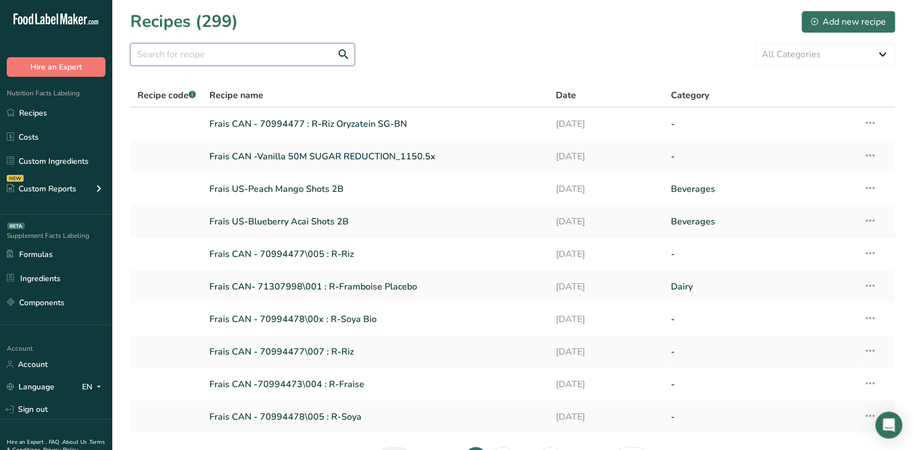
click at [247, 59] on input "text" at bounding box center [242, 54] width 224 height 22
paste input "i"
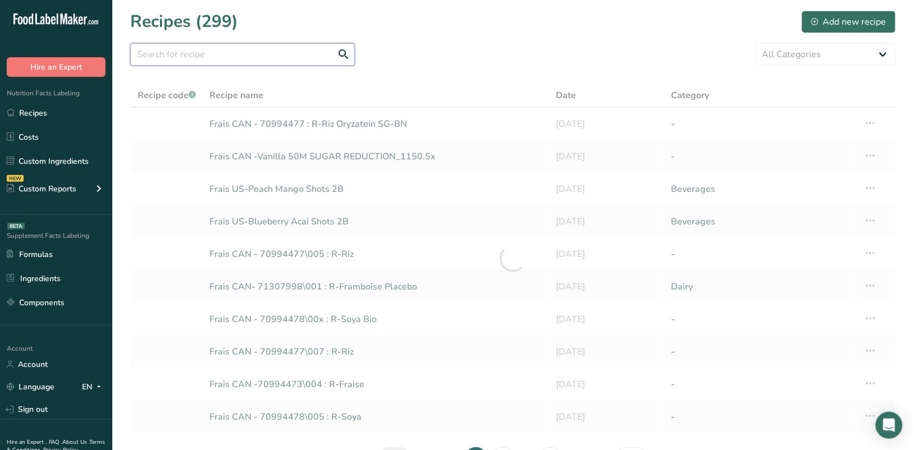
click at [240, 57] on input "text" at bounding box center [242, 54] width 224 height 22
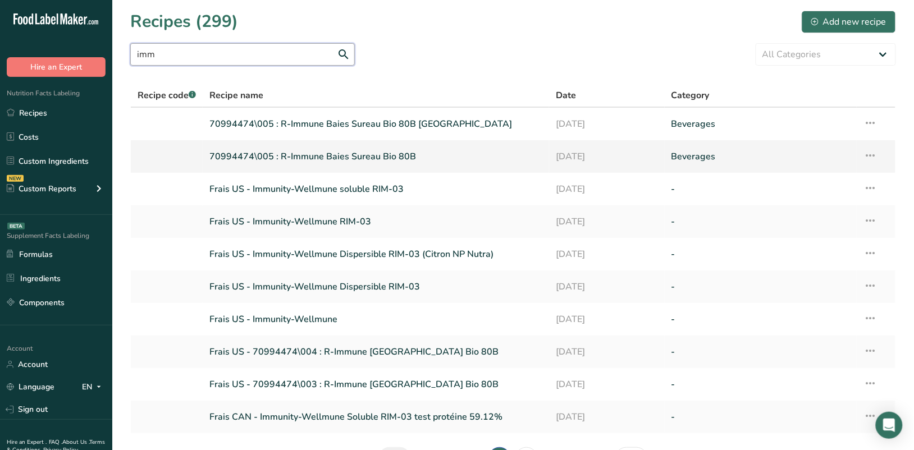
type input "imm"
click at [323, 152] on link "70994474\005 : R-Immune Baies Sureau Bio 80B" at bounding box center [375, 157] width 333 height 24
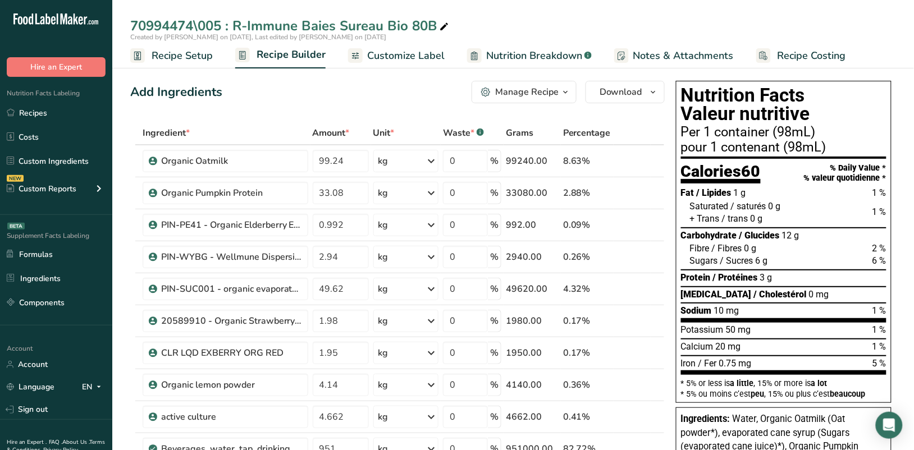
scroll to position [70, 0]
